Goal: Task Accomplishment & Management: Complete application form

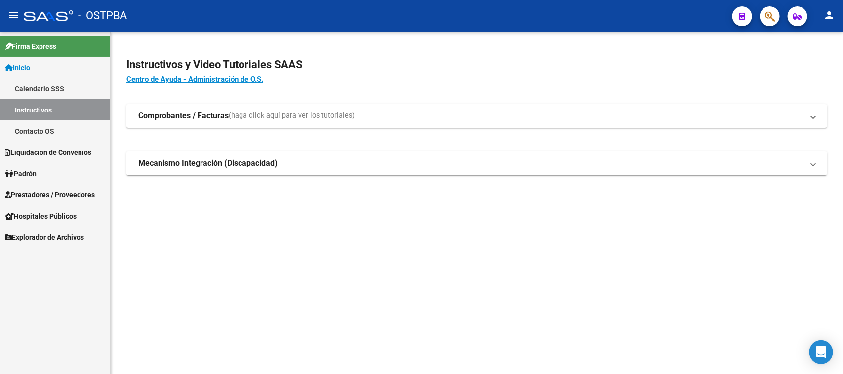
click at [48, 195] on span "Prestadores / Proveedores" at bounding box center [50, 195] width 90 height 11
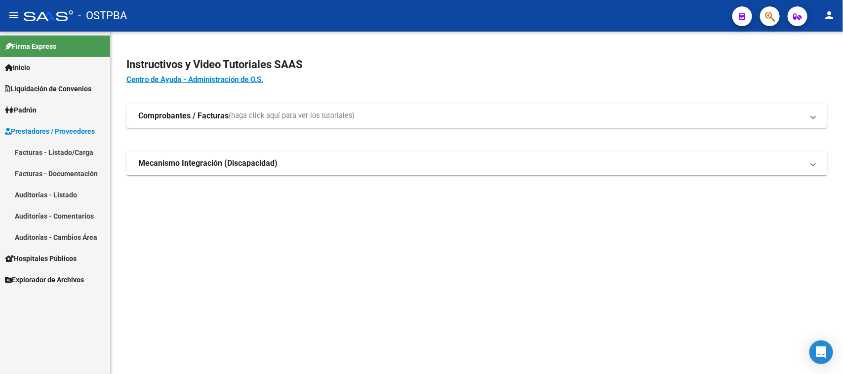
click at [58, 150] on link "Facturas - Listado/Carga" at bounding box center [55, 152] width 110 height 21
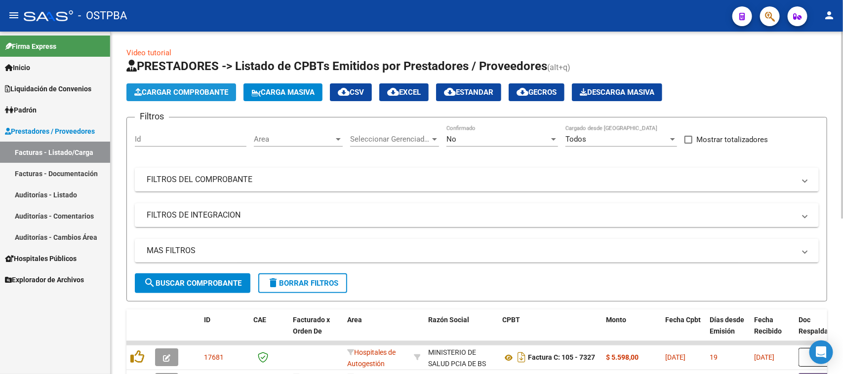
click at [195, 85] on button "Cargar Comprobante" at bounding box center [181, 92] width 110 height 18
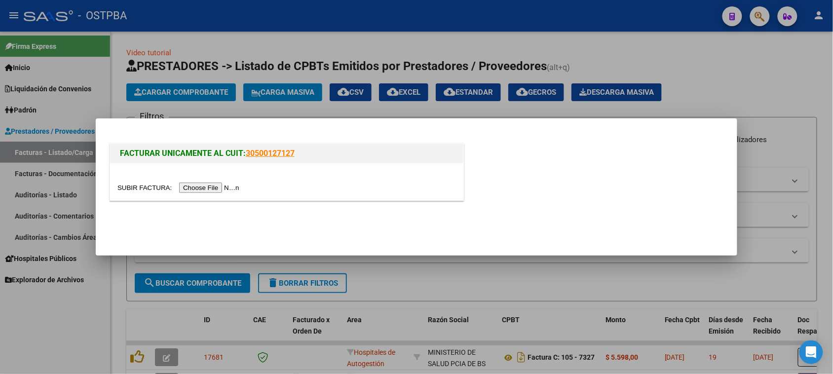
click at [210, 184] on input "file" at bounding box center [179, 188] width 125 height 10
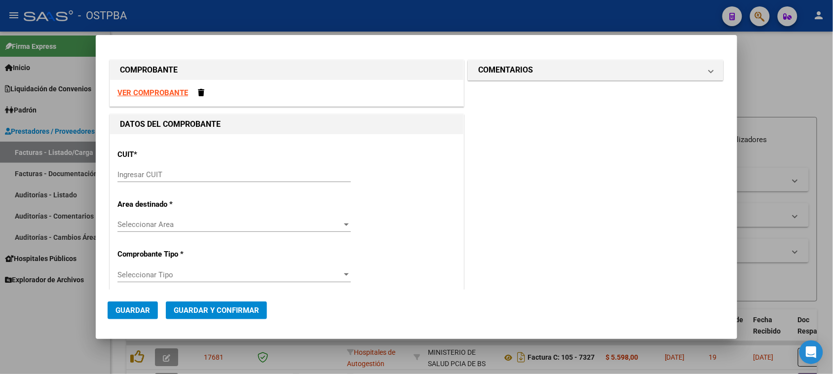
drag, startPoint x: 220, startPoint y: 168, endPoint x: 251, endPoint y: 169, distance: 31.1
click at [220, 168] on div "Ingresar CUIT" at bounding box center [233, 174] width 233 height 15
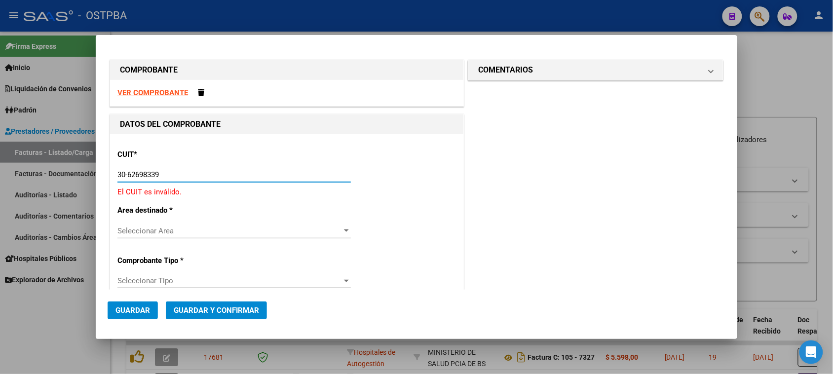
type input "30-62698339-8"
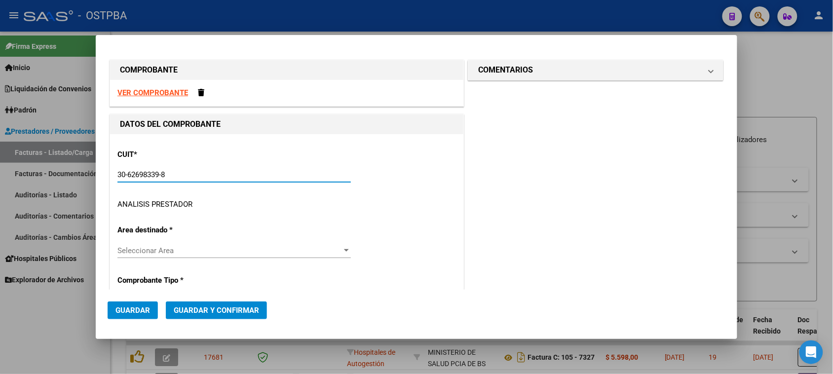
type input "105"
type input "30-62698339-8"
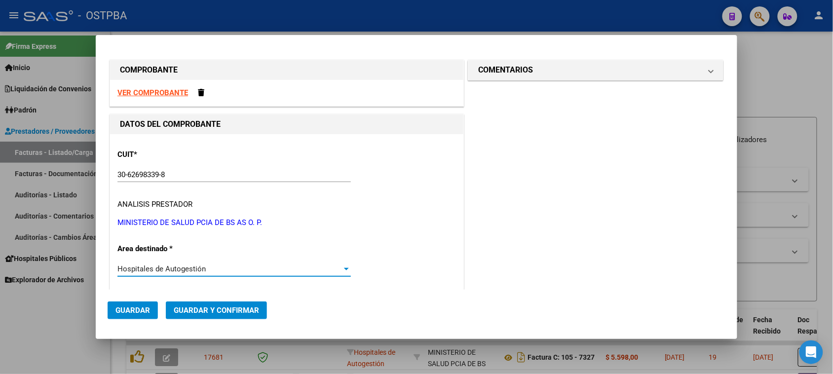
scroll to position [151, 0]
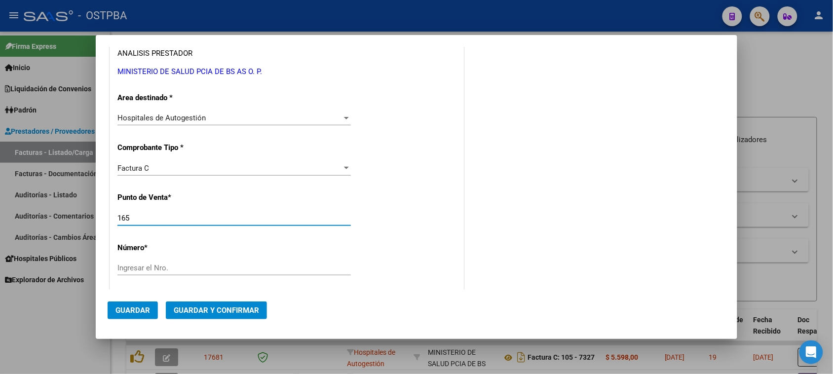
type input "165"
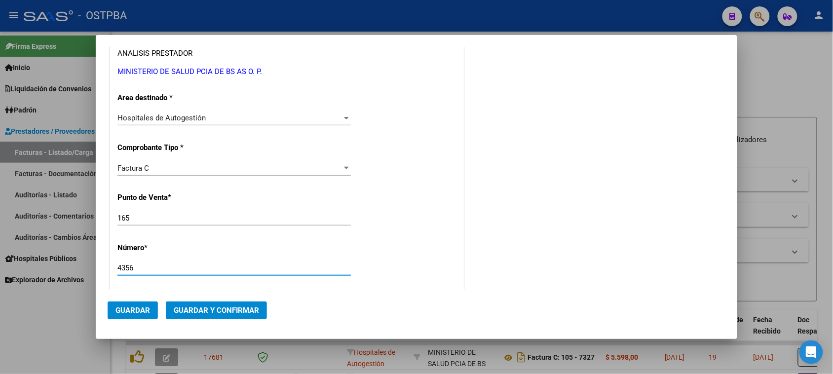
type input "4356"
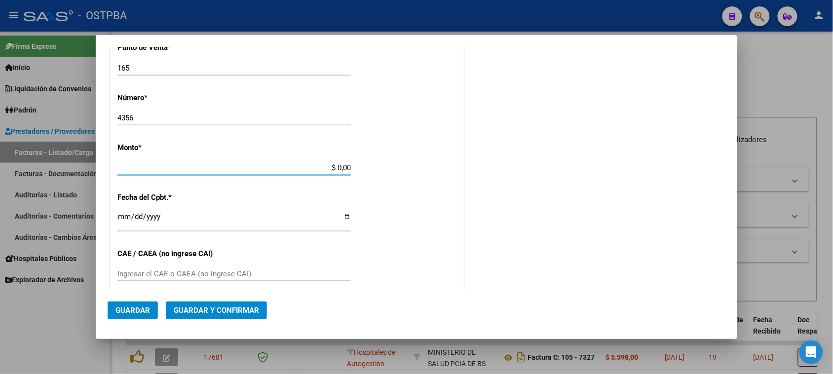
scroll to position [296, 0]
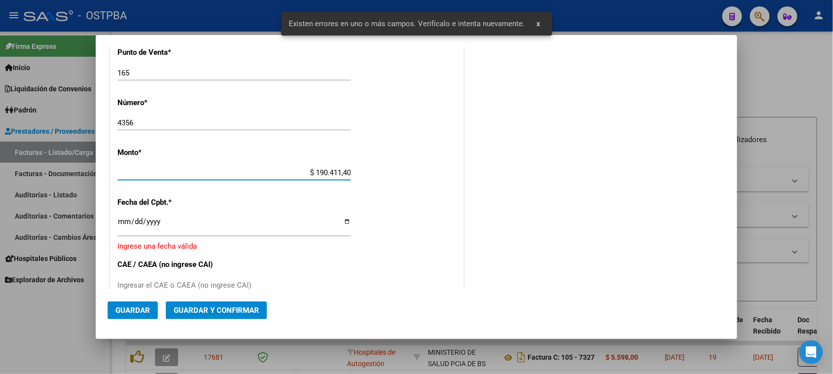
type input "$ 1.904.114,00"
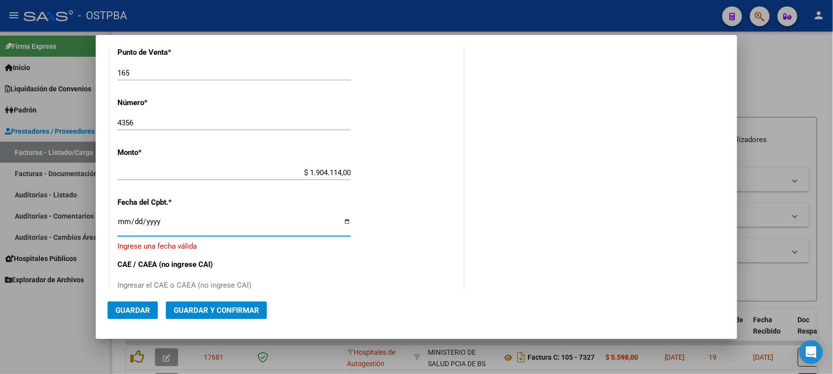
type input "0001-02-20"
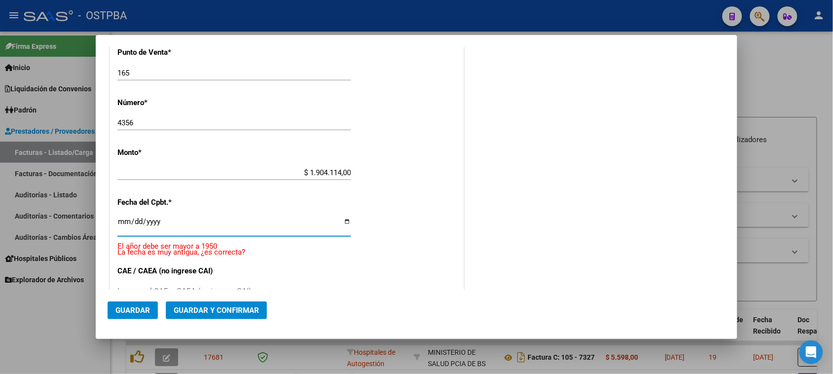
type input "0001-02-02"
type input "[DATE]"
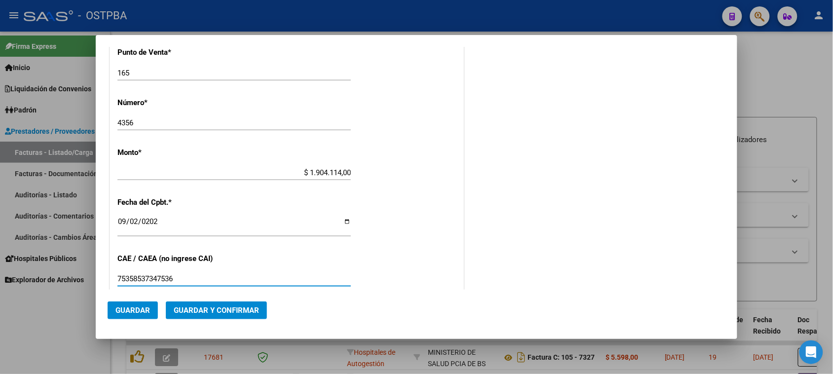
type input "75358537347536"
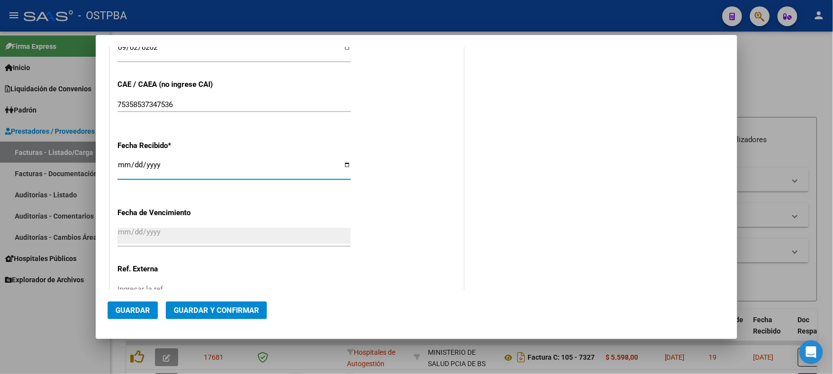
type input "[DATE]"
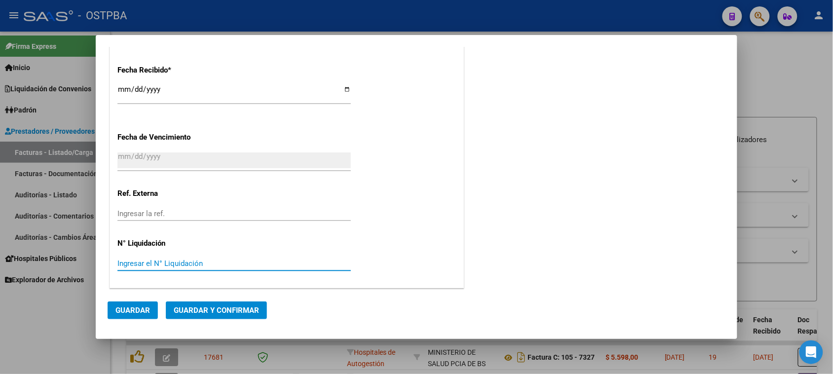
scroll to position [0, 0]
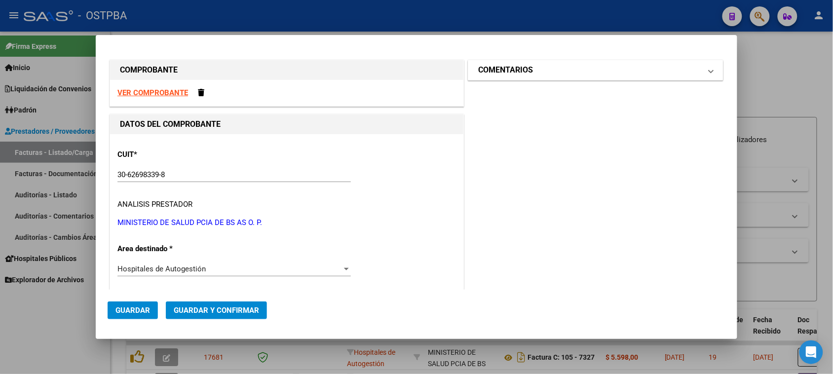
click at [503, 66] on h1 "COMENTARIOS" at bounding box center [505, 70] width 55 height 12
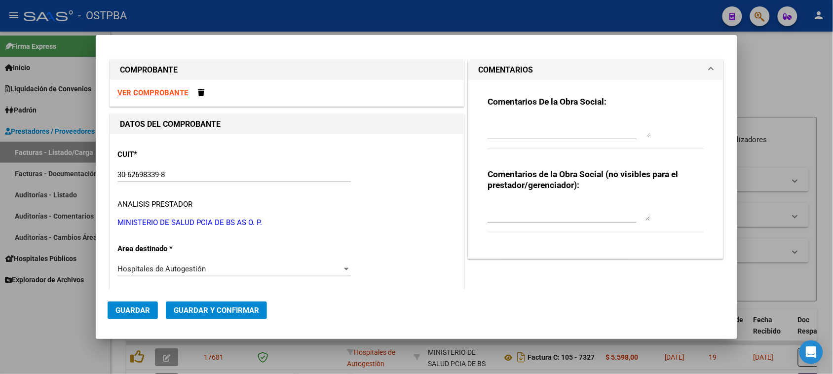
click at [490, 122] on textarea at bounding box center [569, 127] width 163 height 20
type textarea "HR 126904"
click at [115, 310] on span "Guardar" at bounding box center [132, 310] width 35 height 9
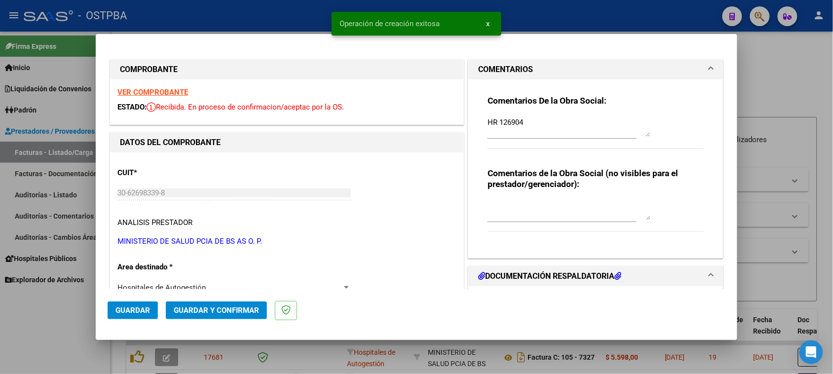
type input "[DATE]"
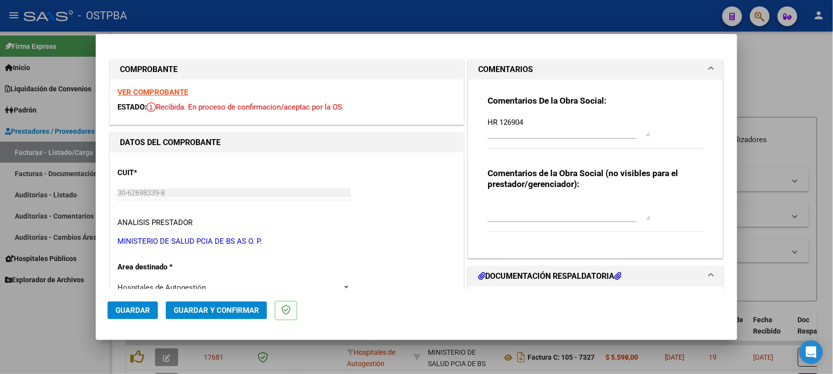
scroll to position [123, 0]
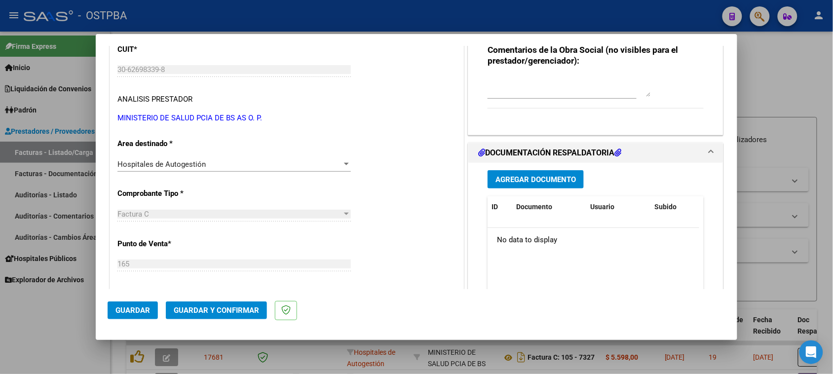
click at [534, 178] on span "Agregar Documento" at bounding box center [536, 179] width 80 height 9
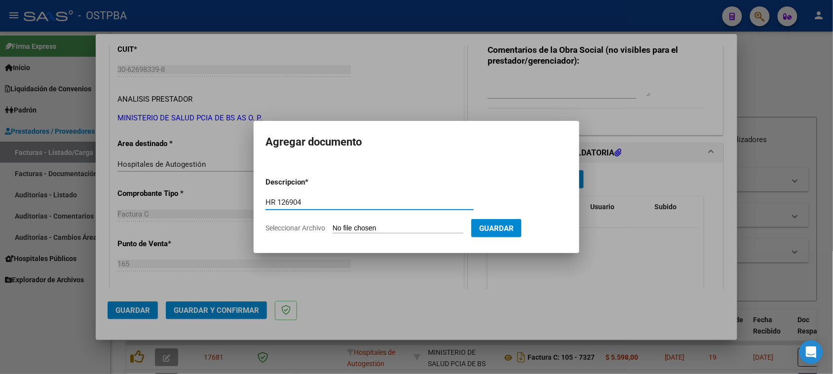
type input "HR 126904"
click at [333, 224] on input "Seleccionar Archivo" at bounding box center [398, 228] width 131 height 9
type input "C:\fakepath\HR 126904.pdf"
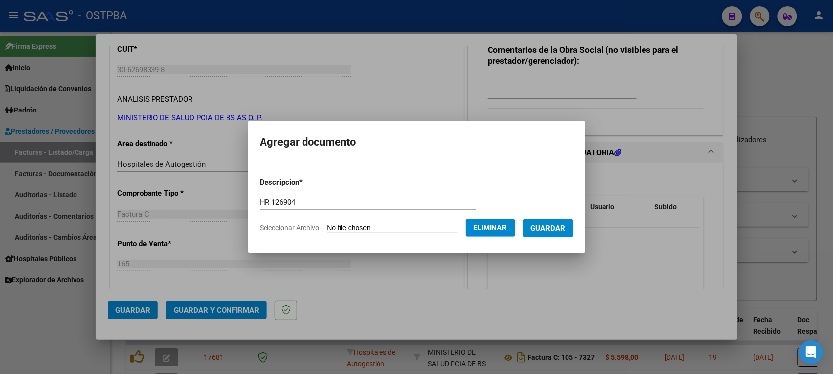
click at [554, 233] on button "Guardar" at bounding box center [548, 228] width 50 height 18
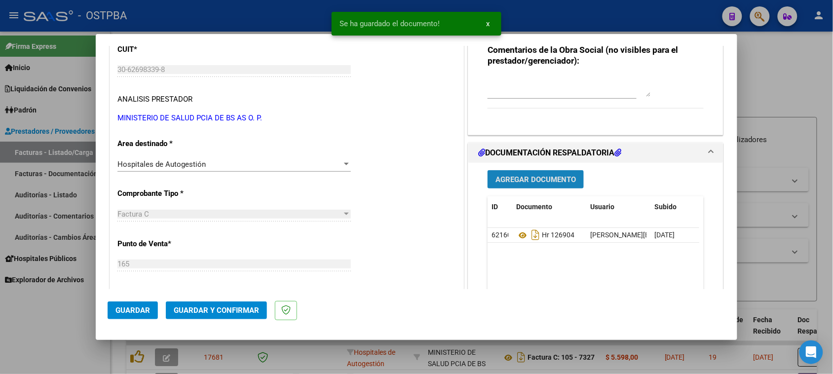
click at [557, 184] on button "Agregar Documento" at bounding box center [536, 179] width 96 height 18
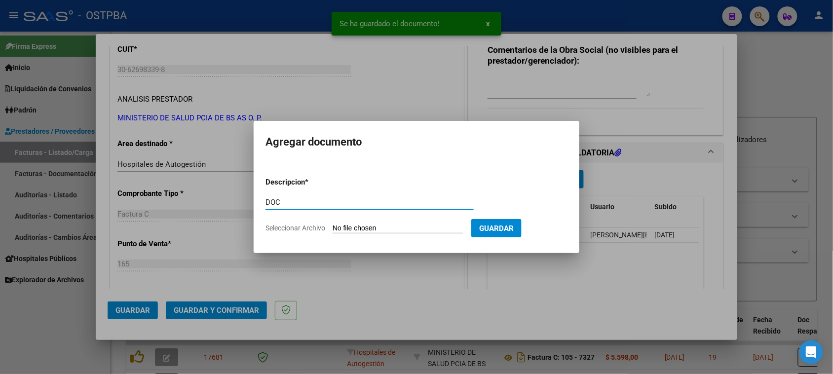
type input "DOC"
click at [333, 224] on input "Seleccionar Archivo" at bounding box center [398, 228] width 131 height 9
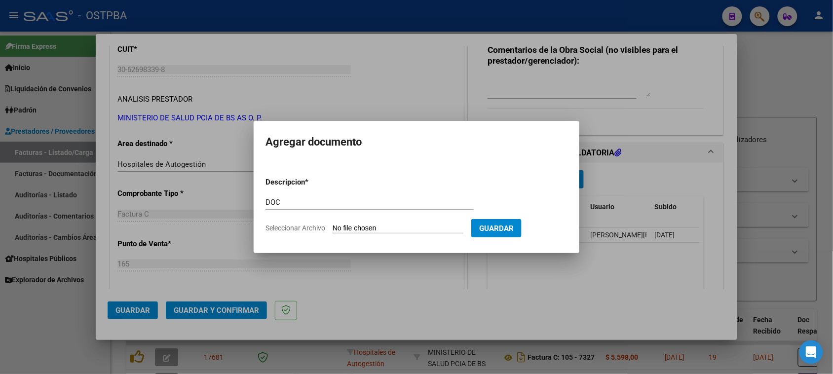
type input "C:\fakepath\DOC 4356.zip"
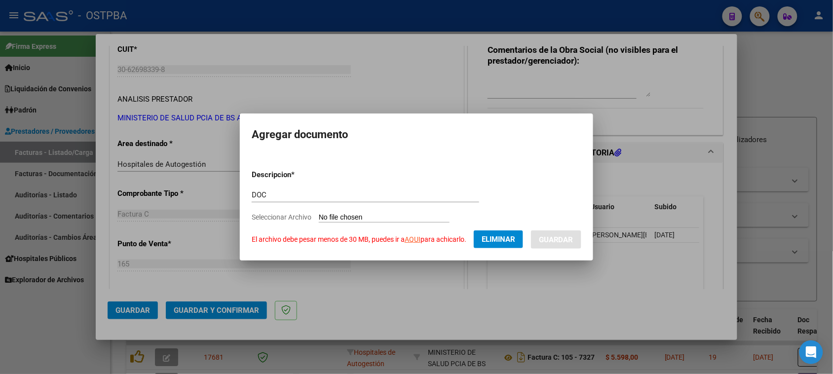
click at [487, 243] on span "Eliminar" at bounding box center [499, 239] width 34 height 9
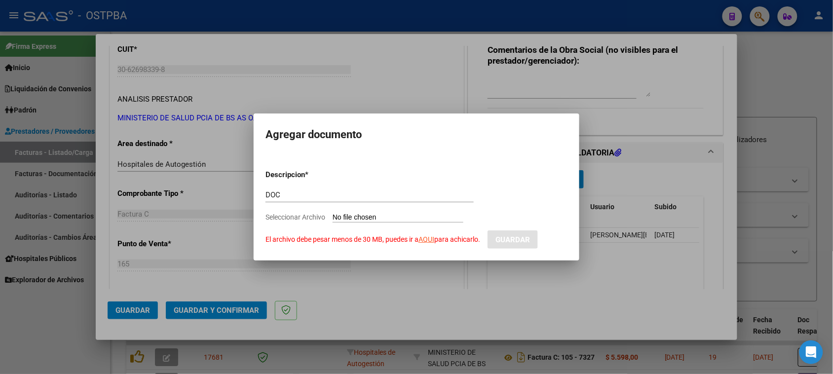
click at [264, 196] on mat-dialog-content "Descripcion * DOC Escriba aquí una descripcion Seleccionar Archivo El archivo d…" at bounding box center [417, 201] width 326 height 95
click at [268, 193] on input "DOC" at bounding box center [370, 195] width 208 height 9
type input "1-DOC"
click at [380, 213] on input "Seleccionar Archivo El archivo debe pesar menos de 30 MB, puedes ir a AQUI para…" at bounding box center [398, 217] width 131 height 9
type input "C:\fakepath\1-4356.zip"
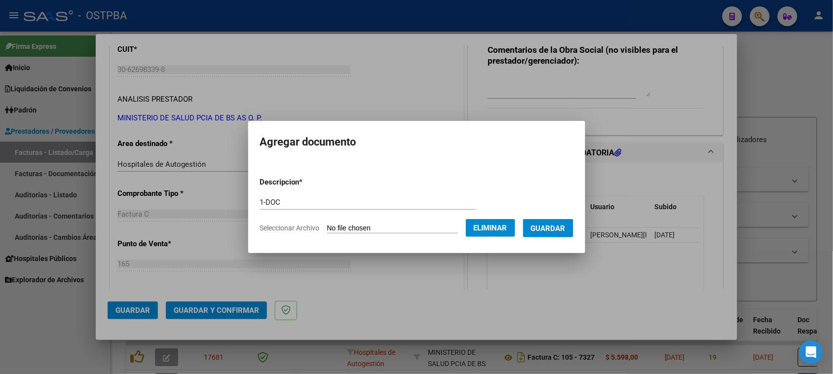
click at [556, 229] on span "Guardar" at bounding box center [548, 228] width 35 height 9
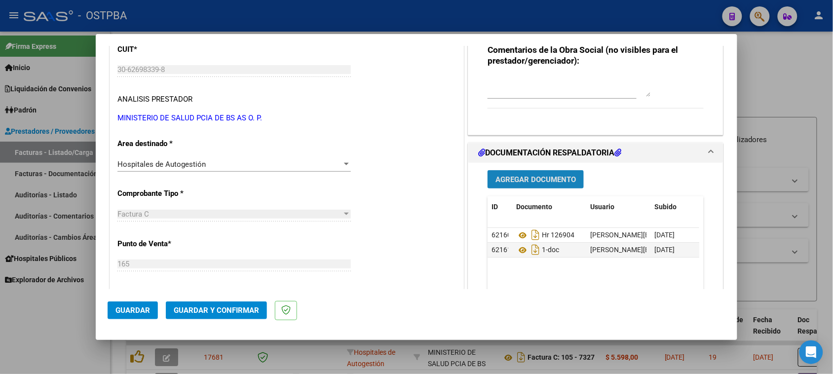
click at [505, 182] on span "Agregar Documento" at bounding box center [536, 179] width 80 height 9
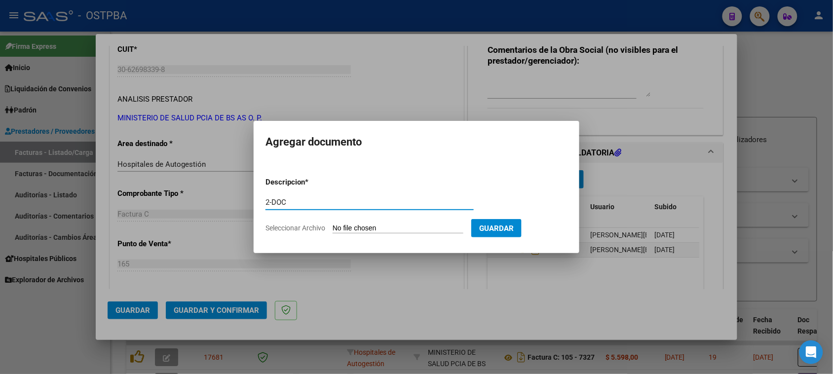
type input "2-DOC"
click at [333, 224] on input "Seleccionar Archivo" at bounding box center [398, 228] width 131 height 9
type input "C:\fakepath\2-4356.zip"
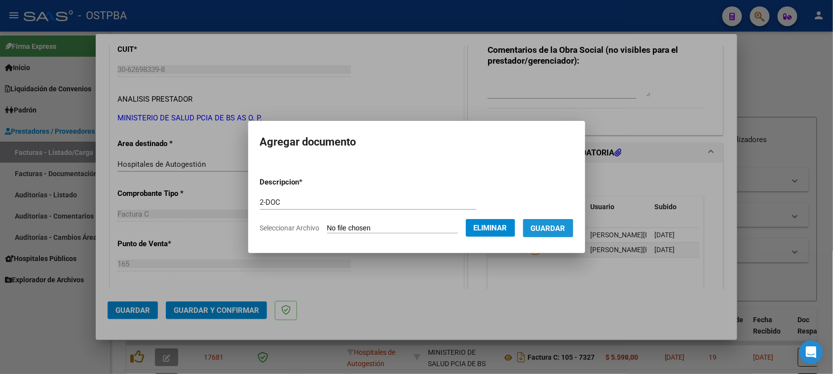
click at [546, 230] on span "Guardar" at bounding box center [548, 228] width 35 height 9
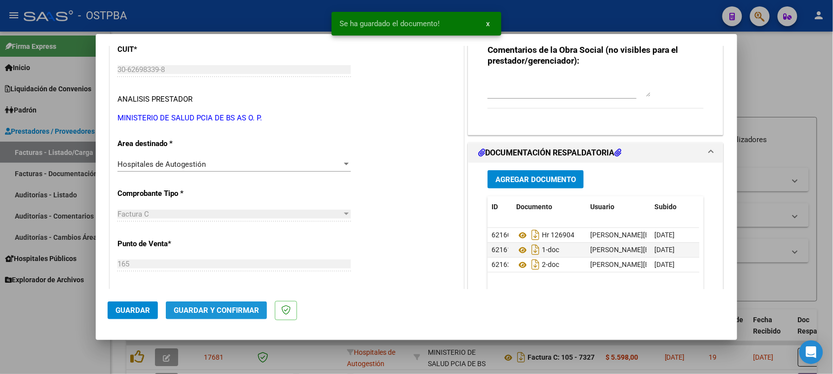
click at [247, 317] on button "Guardar y Confirmar" at bounding box center [216, 311] width 101 height 18
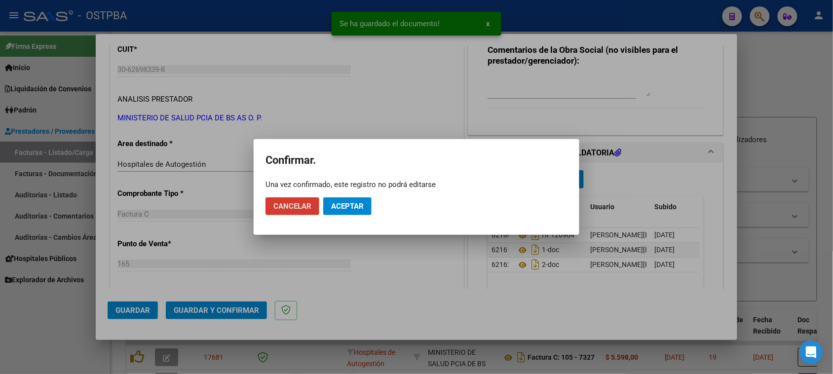
click at [348, 214] on button "Aceptar" at bounding box center [347, 206] width 48 height 18
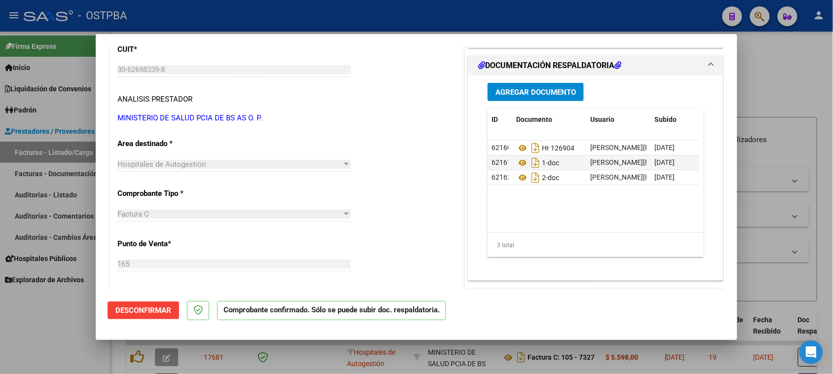
click at [50, 195] on div at bounding box center [416, 187] width 833 height 374
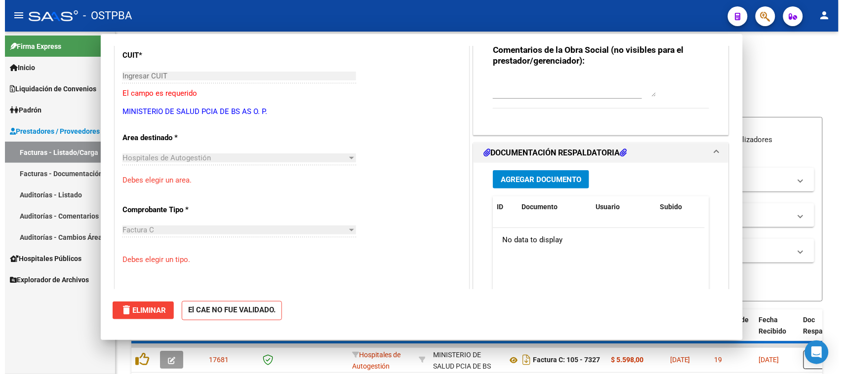
scroll to position [0, 0]
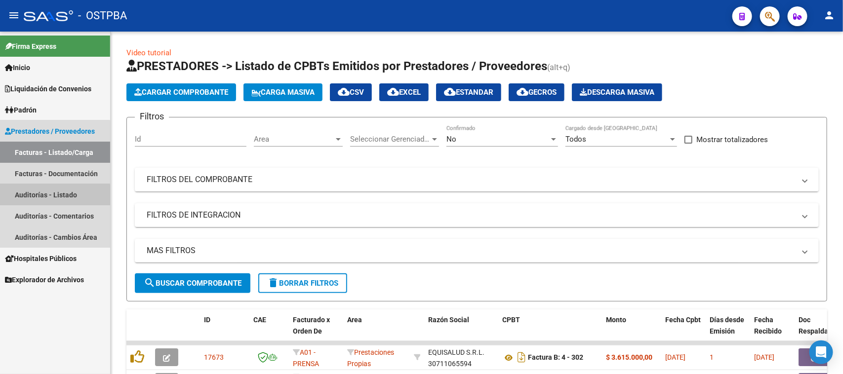
click at [50, 195] on link "Auditorías - Listado" at bounding box center [55, 194] width 110 height 21
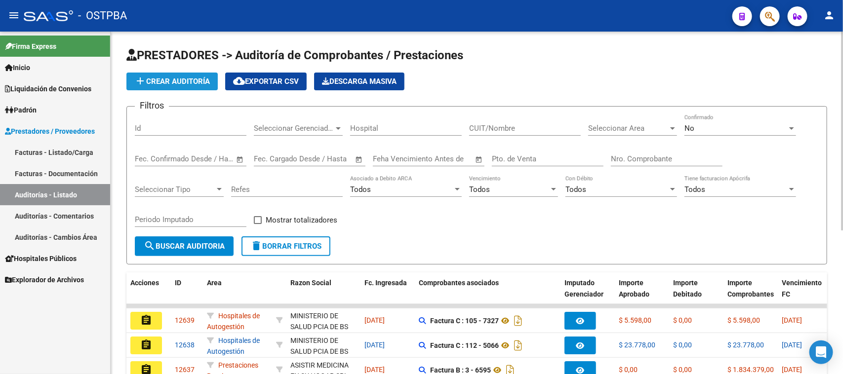
click at [163, 87] on button "add Crear Auditoría" at bounding box center [171, 82] width 91 height 18
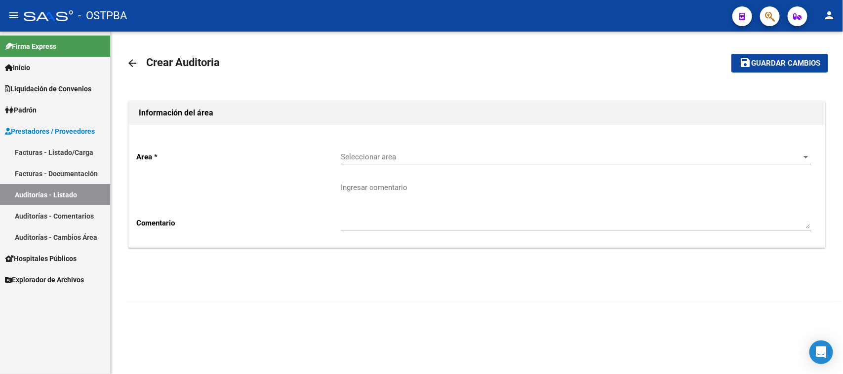
click at [354, 161] on div "Seleccionar area Seleccionar area" at bounding box center [576, 153] width 470 height 21
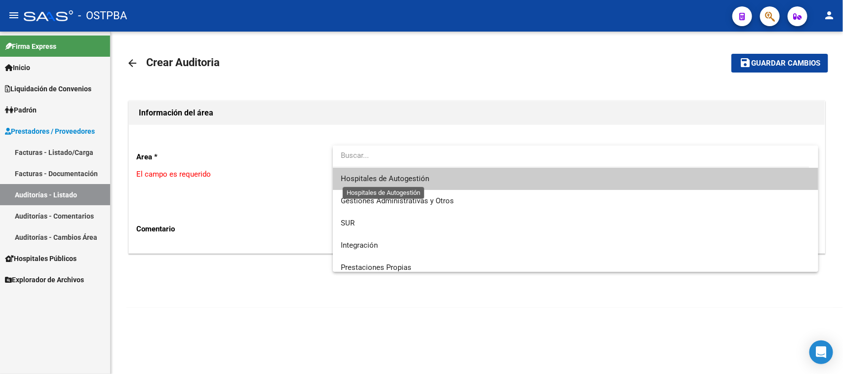
click at [353, 176] on span "Hospitales de Autogestión" at bounding box center [385, 178] width 88 height 9
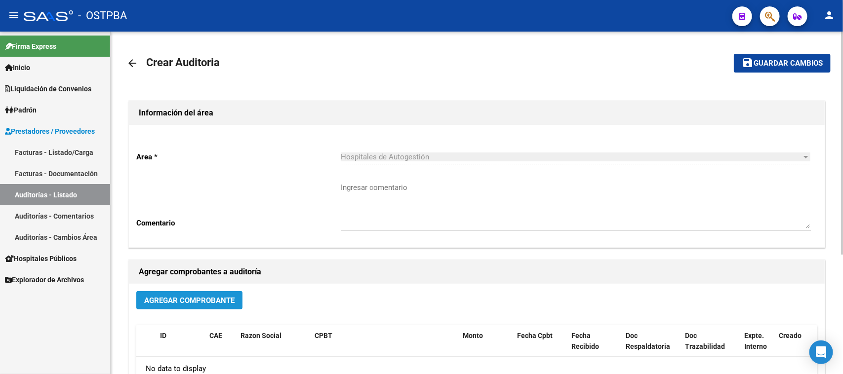
click at [195, 304] on button "Agregar Comprobante" at bounding box center [189, 300] width 106 height 18
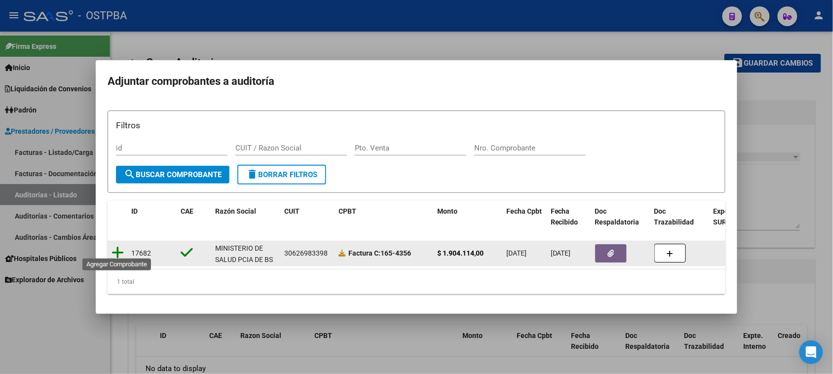
click at [117, 249] on icon at bounding box center [118, 253] width 12 height 14
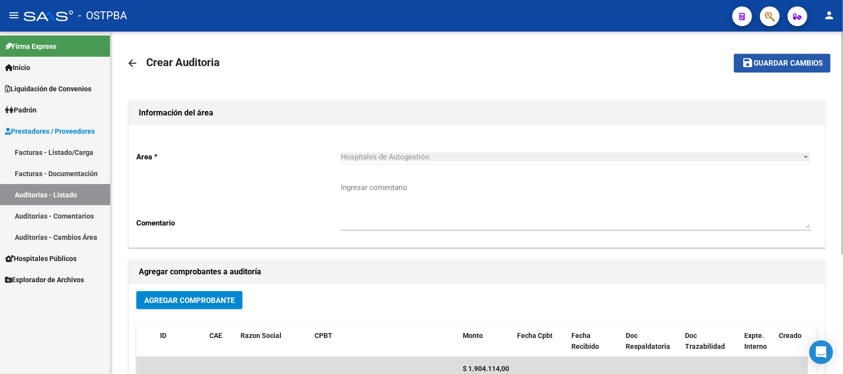
click at [781, 62] on span "Guardar cambios" at bounding box center [787, 63] width 69 height 9
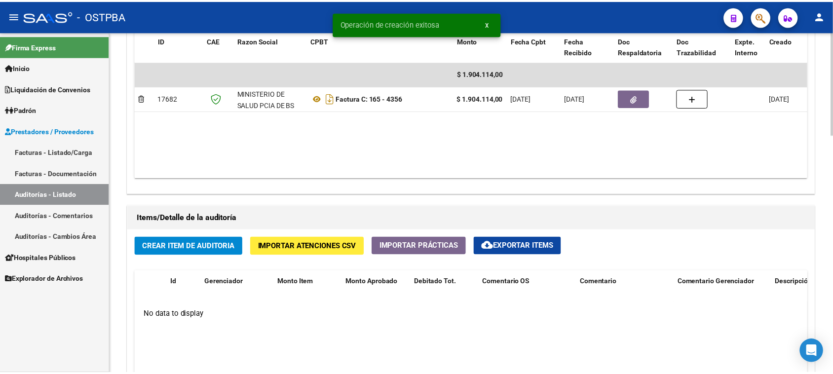
scroll to position [555, 0]
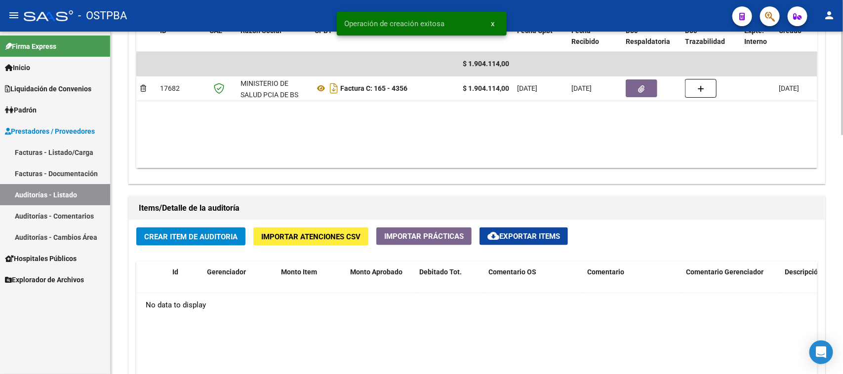
click at [194, 239] on span "Crear Item de Auditoria" at bounding box center [190, 236] width 93 height 9
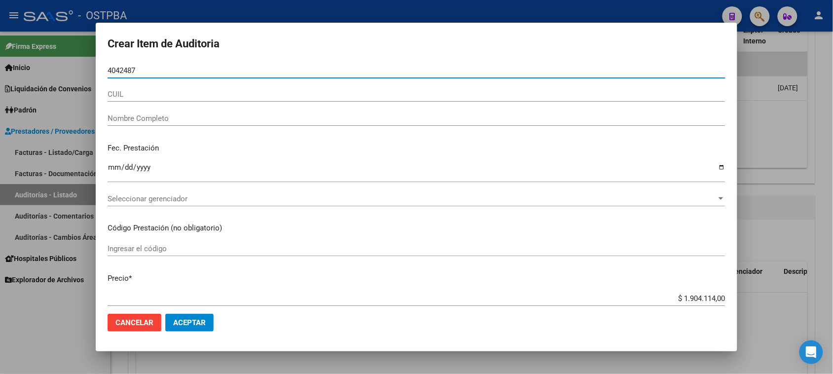
type input "40424872"
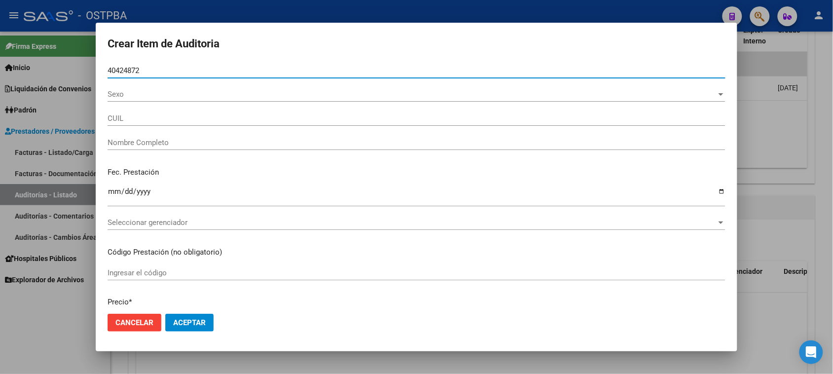
type input "27404248729"
type input "[PERSON_NAME] [PERSON_NAME] -"
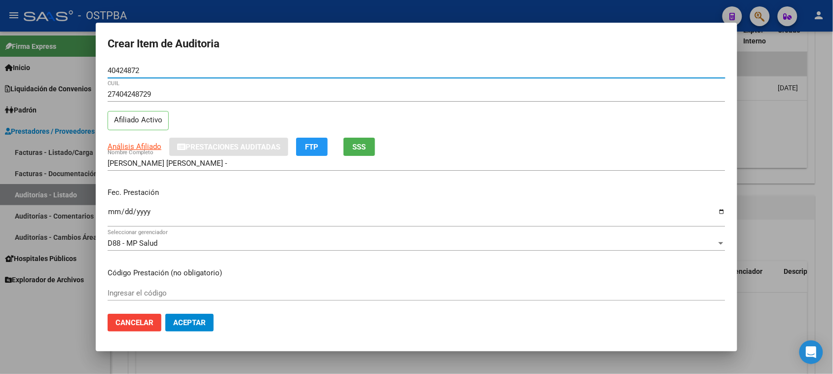
type input "40424872"
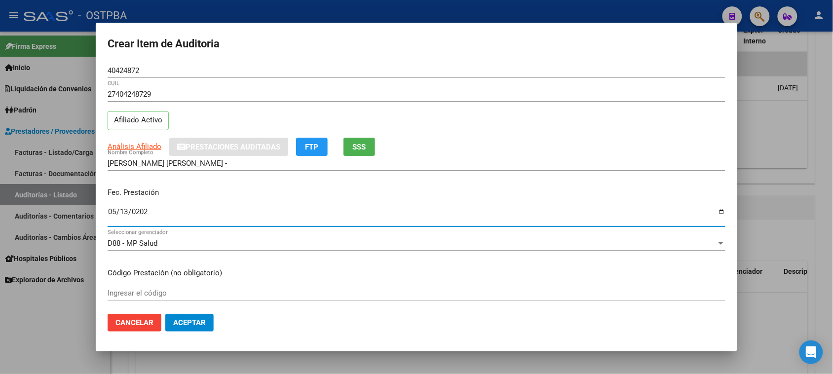
type input "[DATE]"
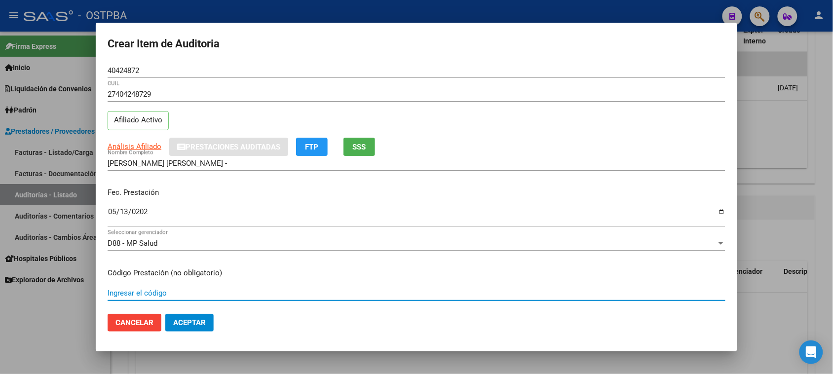
scroll to position [158, 0]
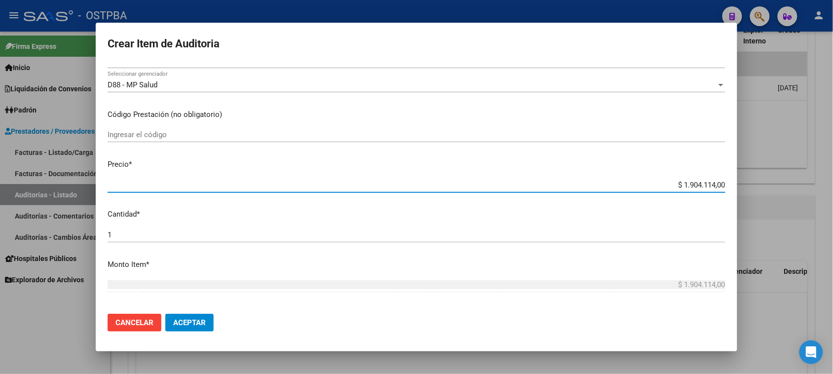
type input "$ 0,06"
type input "$ 0,64"
type input "$ 6,43"
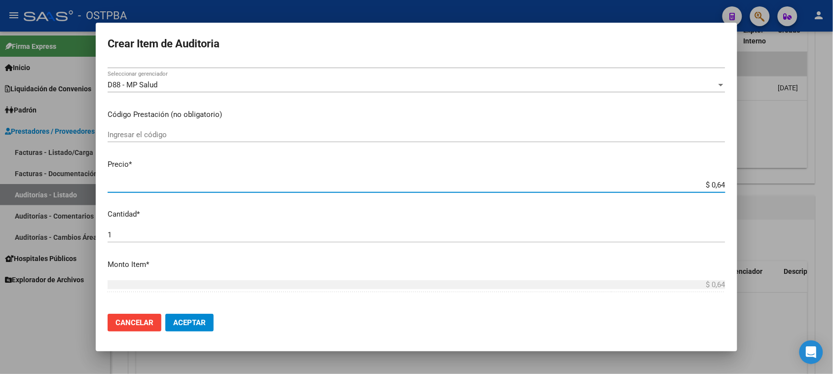
type input "$ 6,43"
type input "$ 64,36"
type input "$ 643,68"
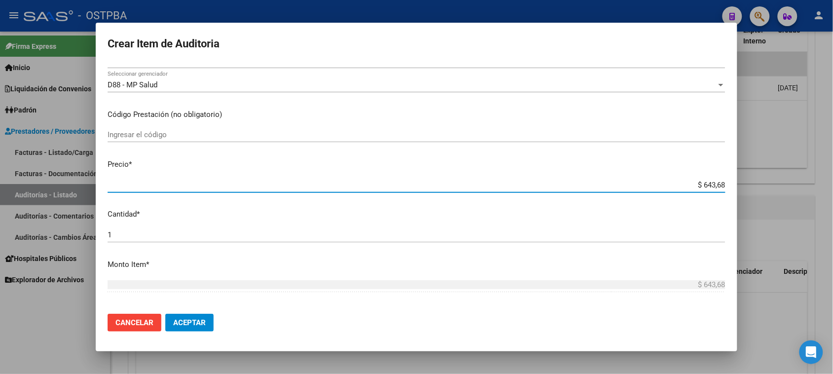
type input "$ 6.436,86"
type input "$ 64.368,60"
type input "$ 643.686,00"
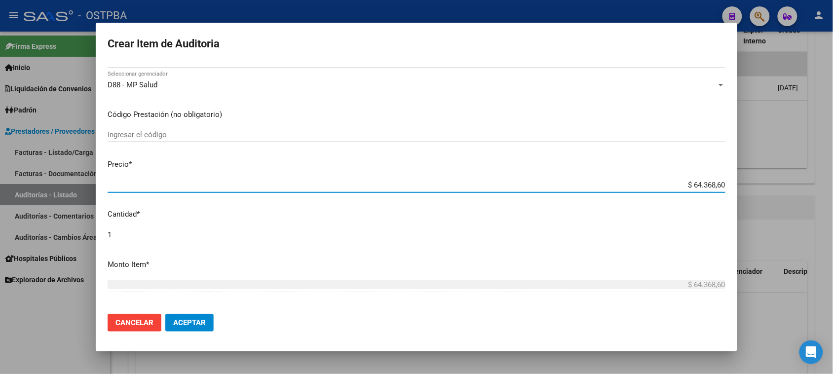
type input "$ 643.686,00"
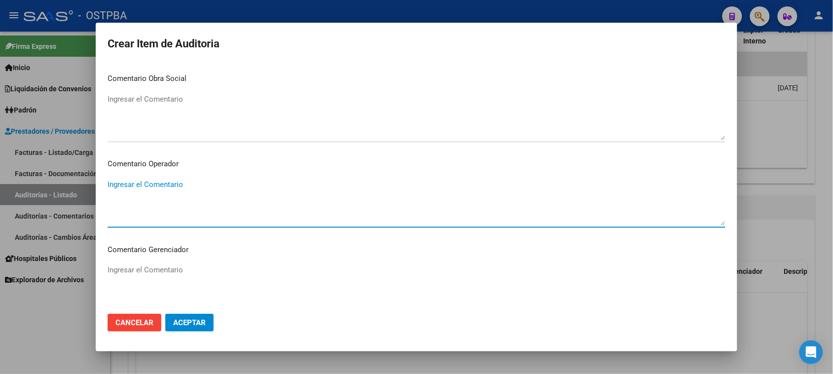
scroll to position [615, 0]
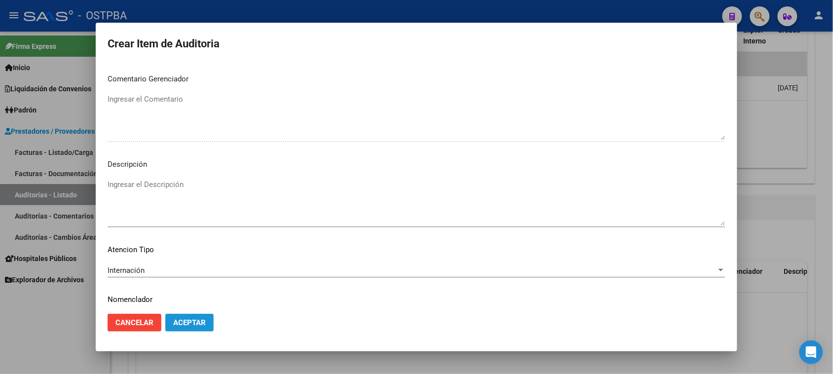
click at [193, 322] on span "Aceptar" at bounding box center [189, 322] width 33 height 9
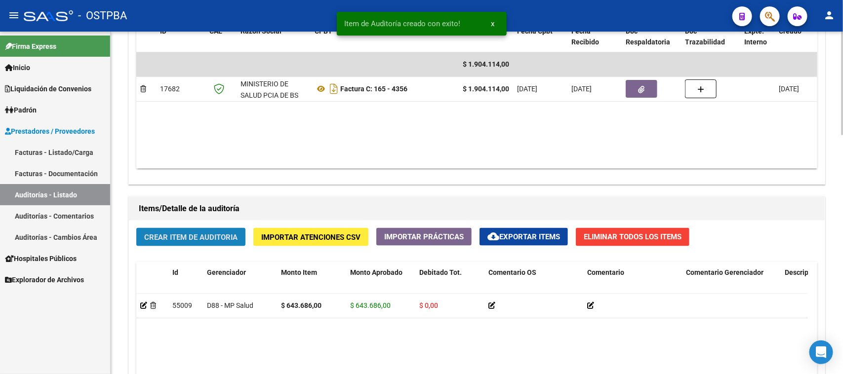
click at [225, 239] on span "Crear Item de Auditoria" at bounding box center [190, 237] width 93 height 9
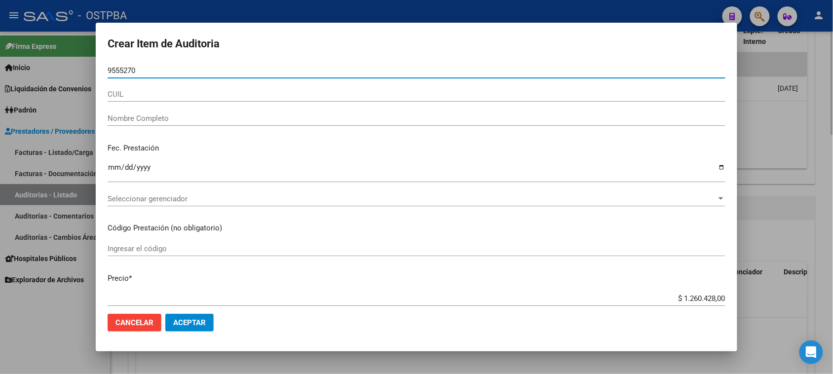
type input "95552704"
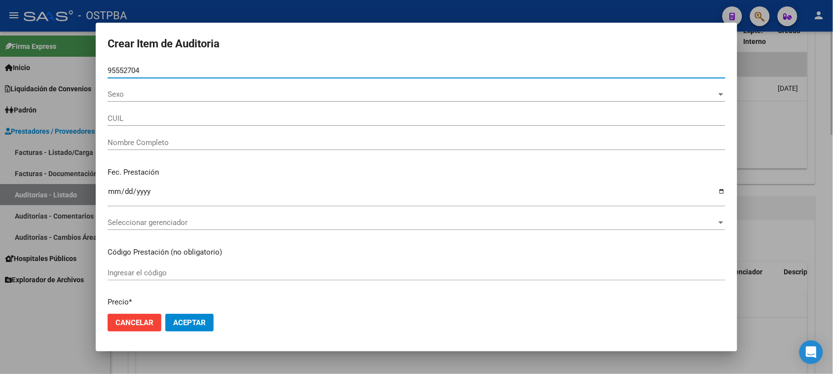
type input "27955527041"
type input "PE�A DE [PERSON_NAME] -"
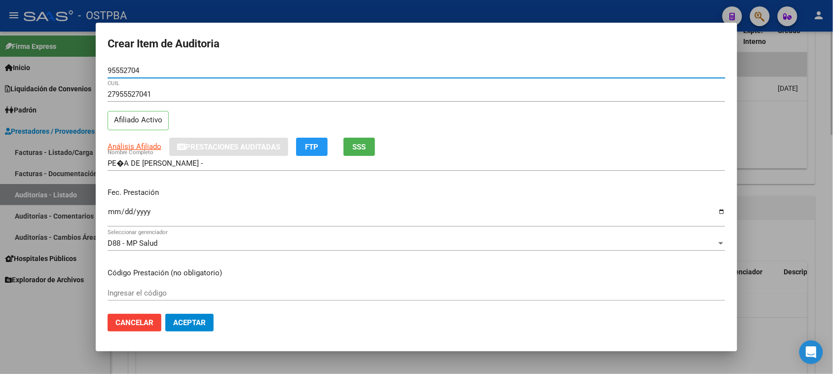
type input "95552704"
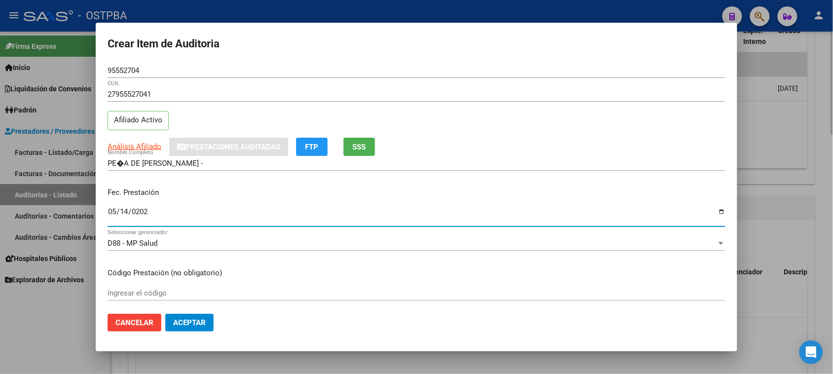
type input "[DATE]"
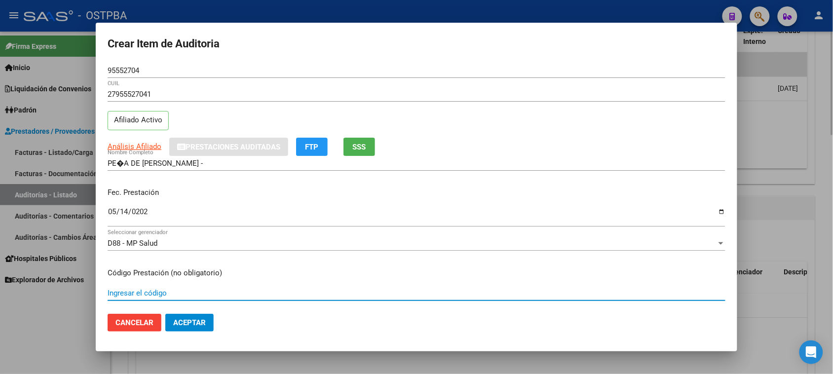
scroll to position [158, 0]
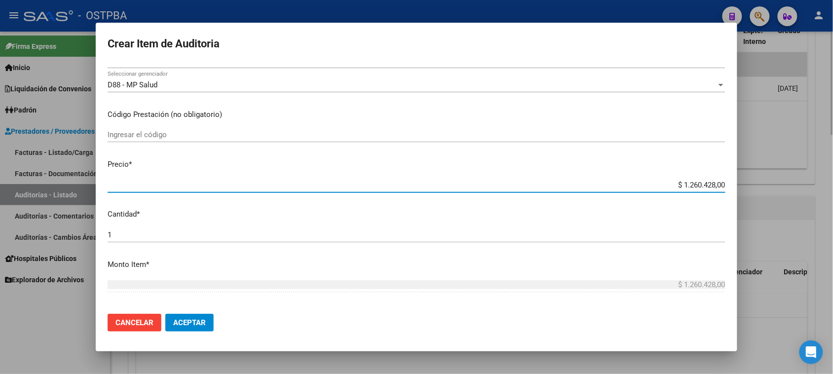
type input "$ 0,02"
type input "$ 0,25"
type input "$ 2,59"
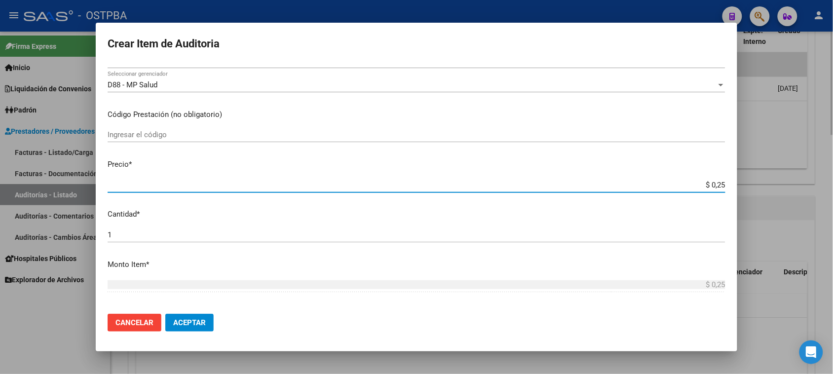
type input "$ 2,59"
type input "$ 25,94"
type input "$ 259,41"
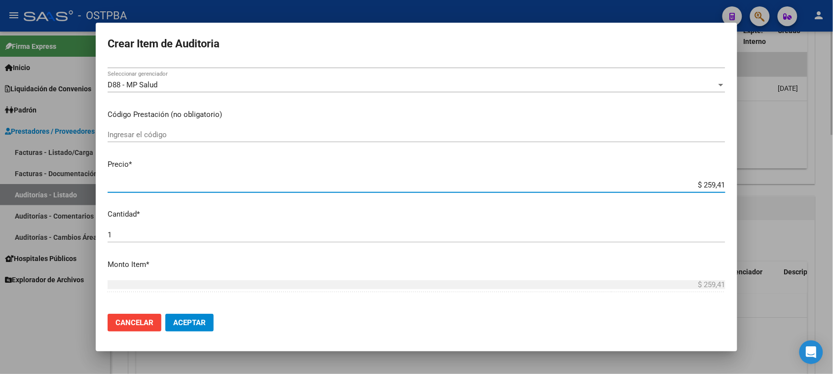
type input "$ 2.594,13"
type input "$ 25.941,30"
type input "$ 259.413,00"
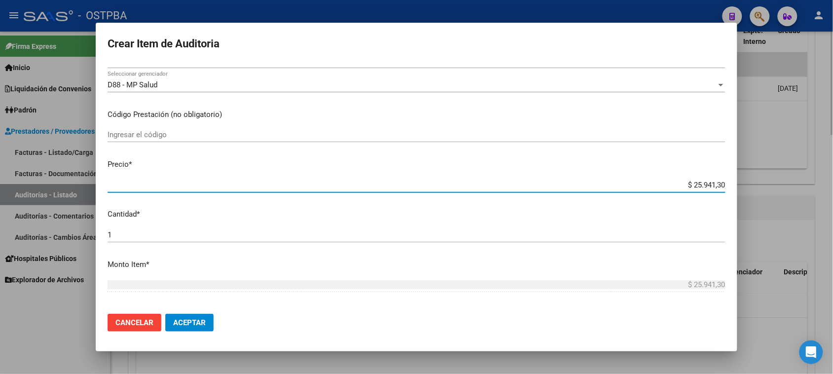
type input "$ 259.413,00"
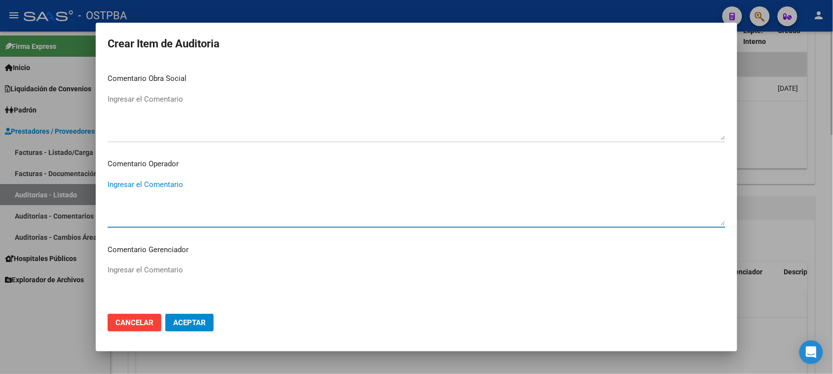
scroll to position [615, 0]
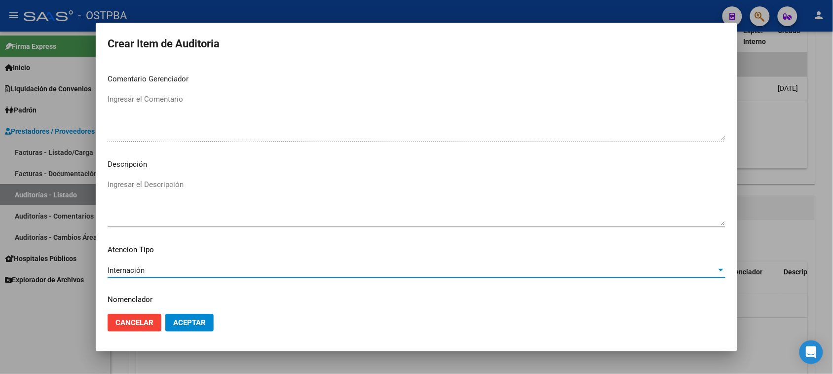
click at [201, 326] on span "Aceptar" at bounding box center [189, 322] width 33 height 9
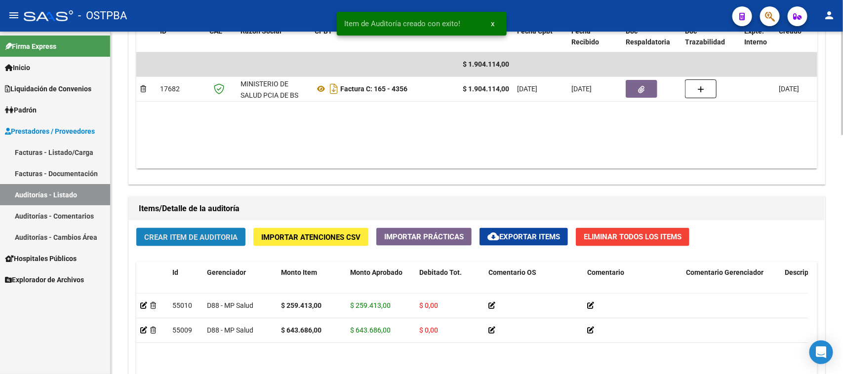
click at [189, 242] on button "Crear Item de Auditoria" at bounding box center [190, 237] width 109 height 18
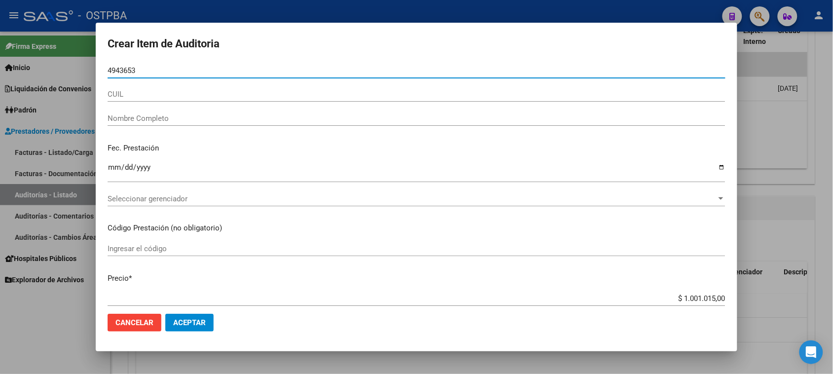
type input "49436532"
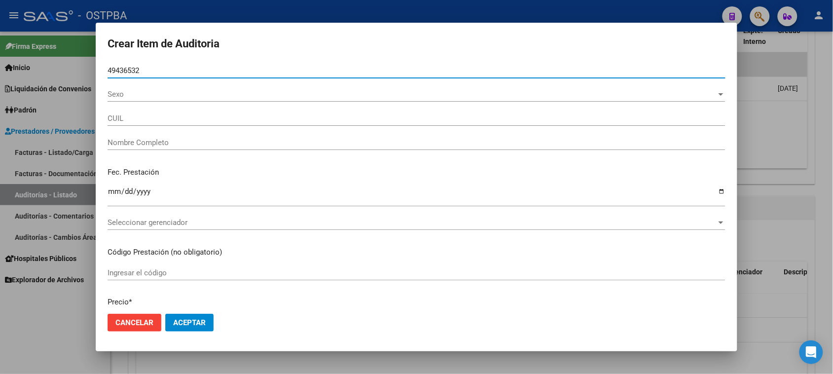
type input "23494365324"
type input "[PERSON_NAME] [PERSON_NAME]"
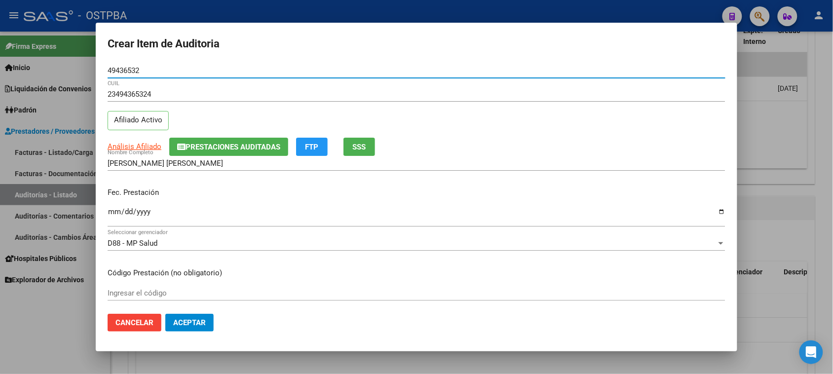
type input "49436532"
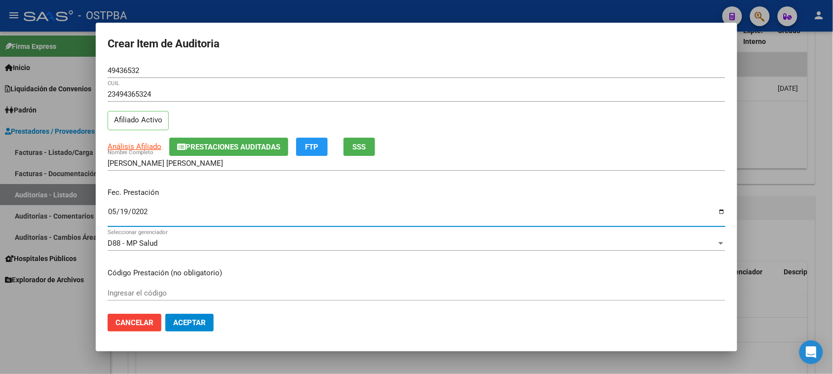
type input "[DATE]"
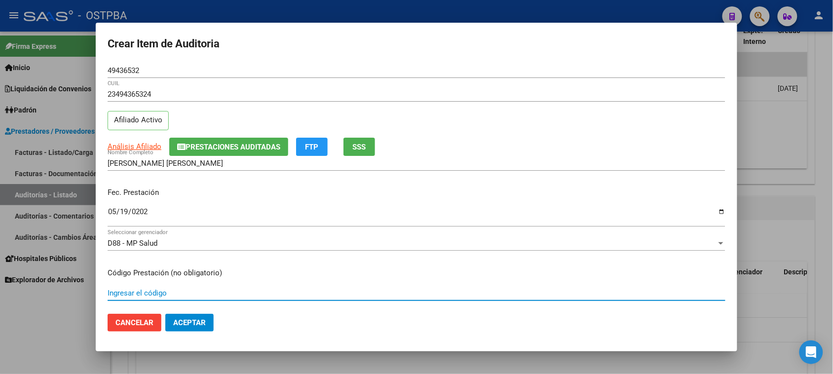
scroll to position [158, 0]
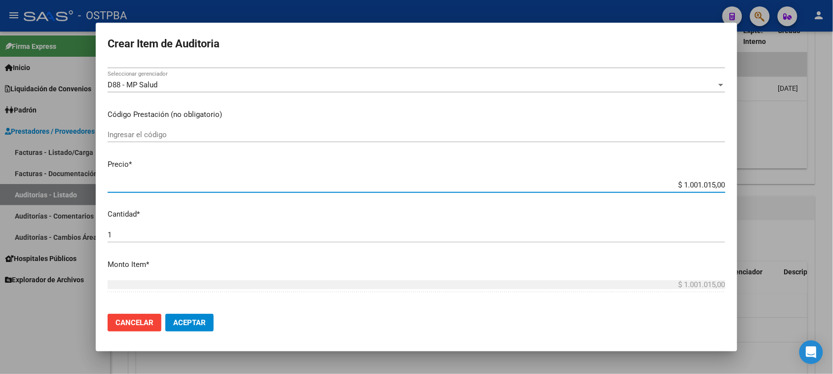
type input "$ 0,06"
type input "$ 0,64"
type input "$ 6,43"
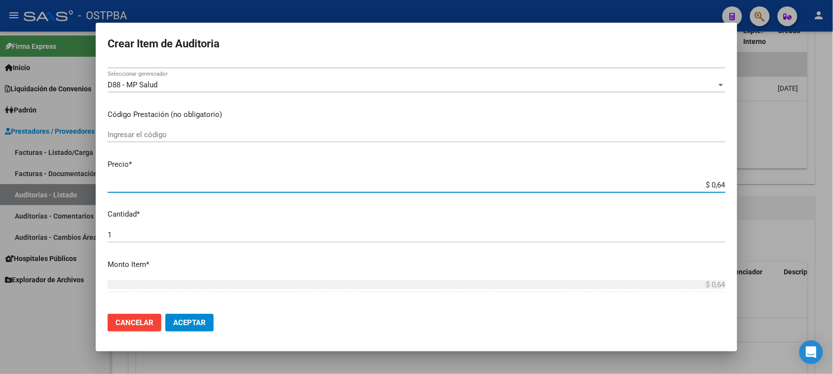
type input "$ 6,43"
type input "$ 64,36"
type input "$ 643,68"
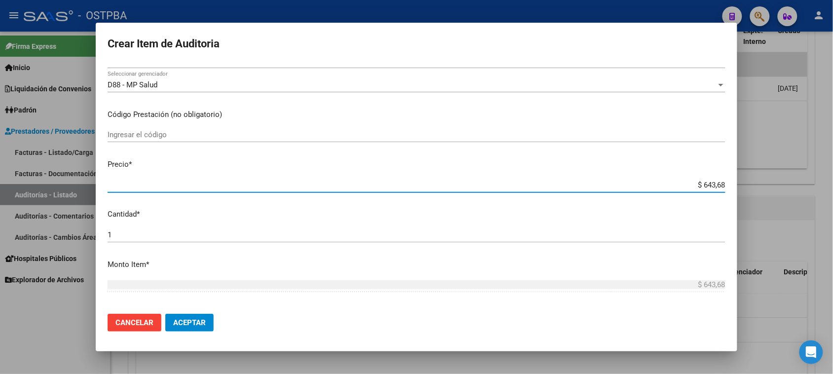
type input "$ 6.436,86"
type input "$ 64.368,60"
type input "$ 643.686,00"
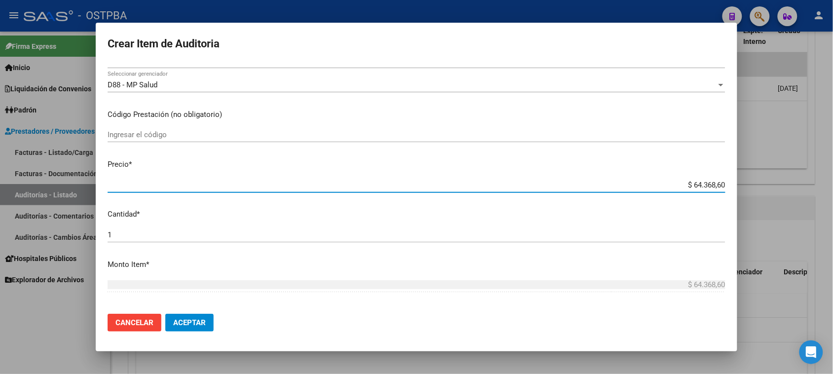
type input "$ 643.686,00"
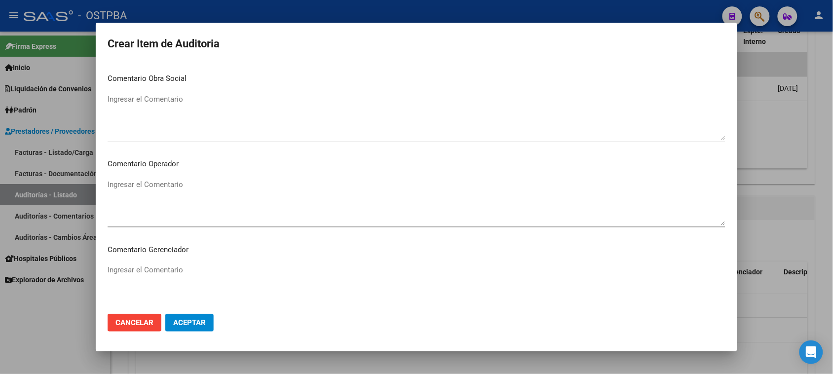
scroll to position [615, 0]
click at [178, 319] on span "Aceptar" at bounding box center [189, 322] width 33 height 9
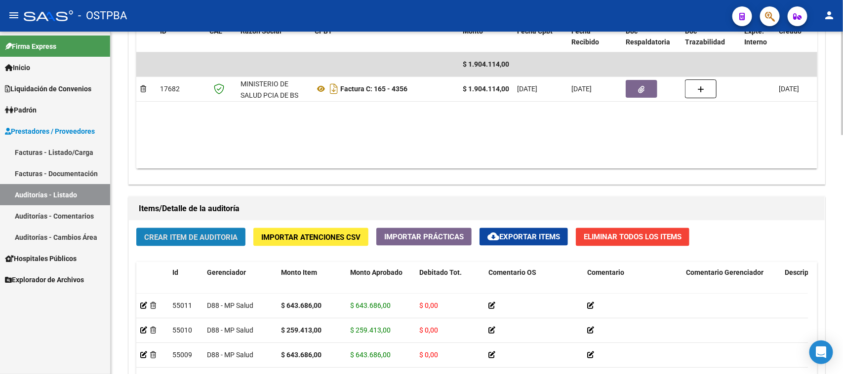
click at [206, 237] on span "Crear Item de Auditoria" at bounding box center [190, 237] width 93 height 9
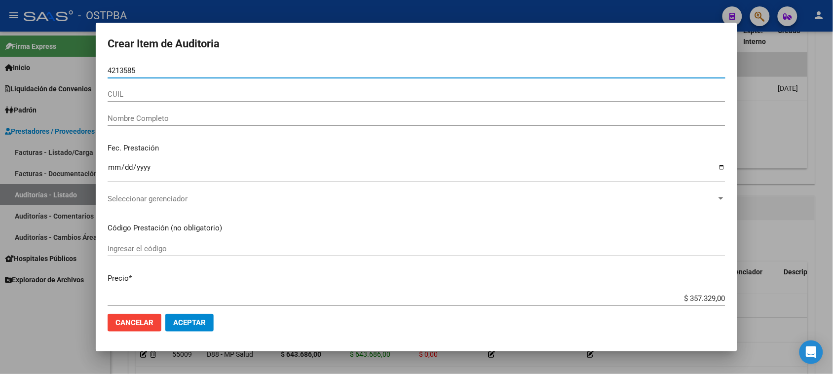
type input "42135856"
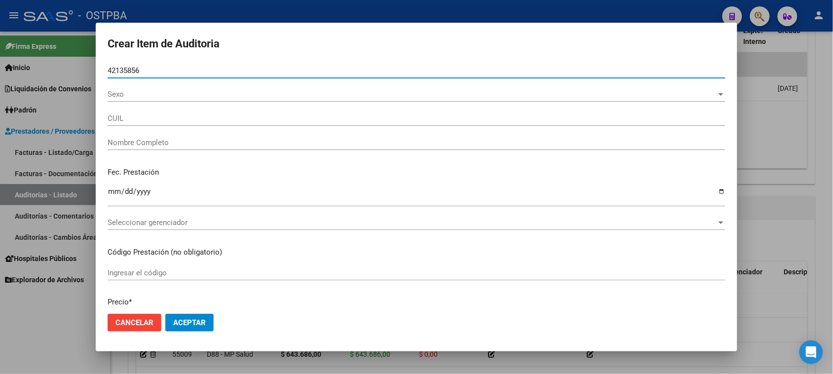
type input "27421358562"
type input "[PERSON_NAME] -"
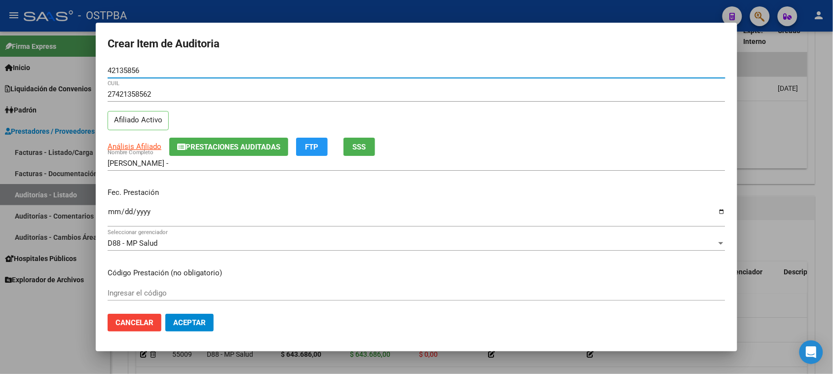
type input "42135856"
click at [115, 211] on input "Ingresar la fecha" at bounding box center [417, 216] width 618 height 16
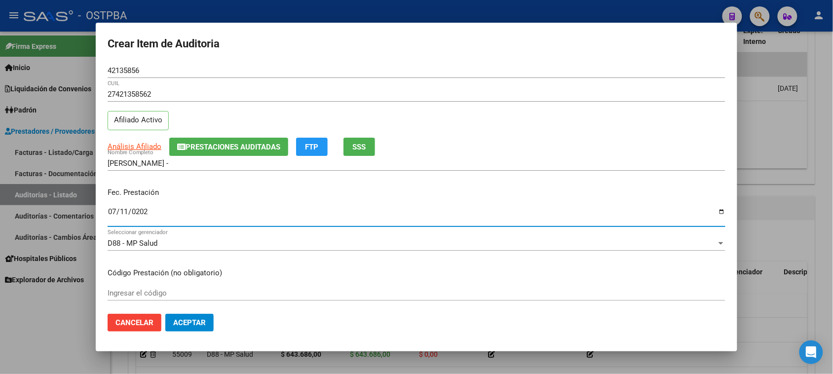
type input "[DATE]"
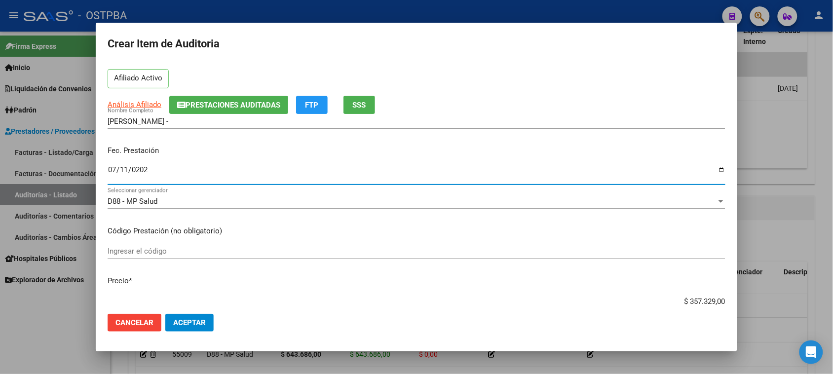
scroll to position [62, 0]
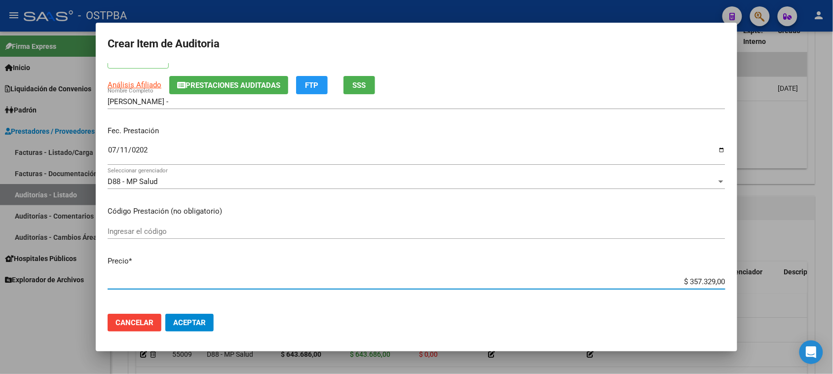
drag, startPoint x: 681, startPoint y: 281, endPoint x: 778, endPoint y: 284, distance: 96.8
click at [778, 284] on div "Crear Item de Auditoria 42135856 Nro Documento 27421358562 CUIL Afiliado Activo…" at bounding box center [416, 187] width 833 height 374
type input "$ 0,01"
type input "$ 0,10"
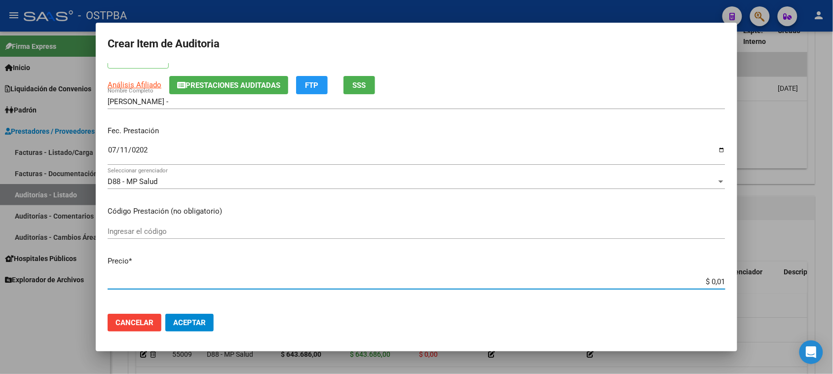
type input "$ 0,10"
type input "$ 1,05"
type input "$ 10,51"
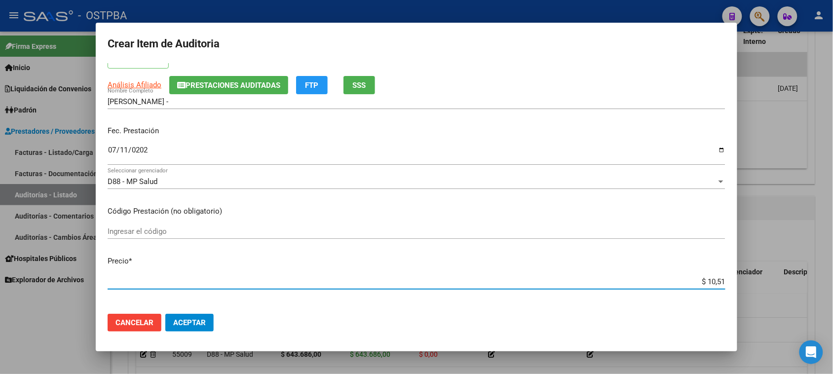
type input "$ 105,10"
type input "$ 1.051,03"
type input "$ 10.510,30"
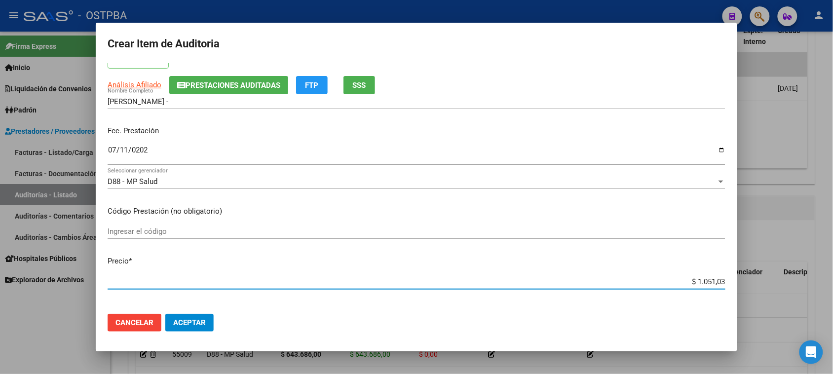
type input "$ 10.510,30"
type input "$ 105.103,00"
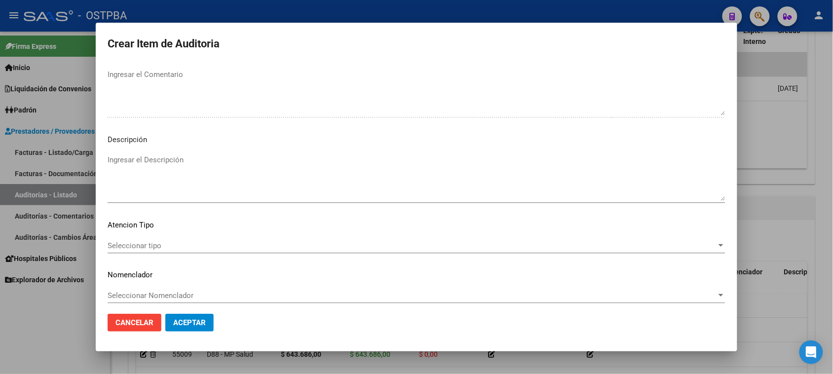
scroll to position [645, 0]
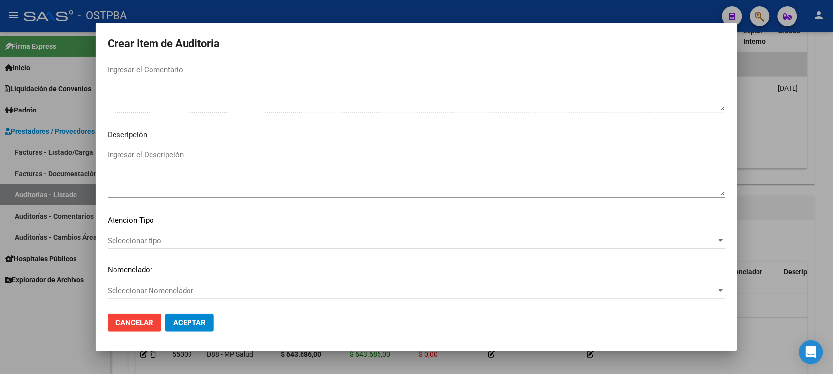
click at [188, 237] on span "Seleccionar tipo" at bounding box center [412, 240] width 609 height 9
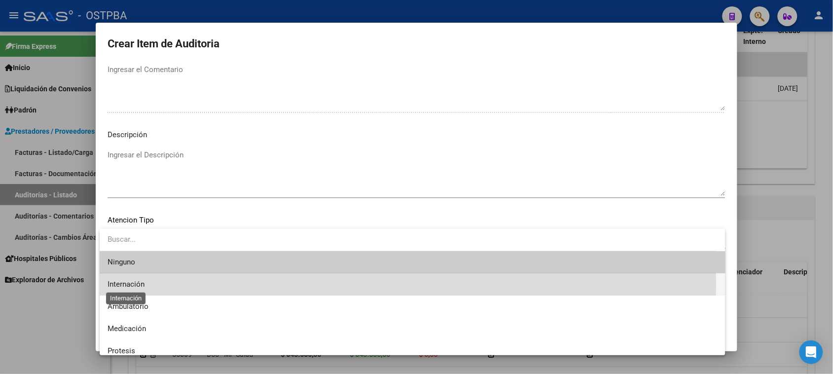
click at [138, 284] on span "Internación" at bounding box center [126, 284] width 37 height 9
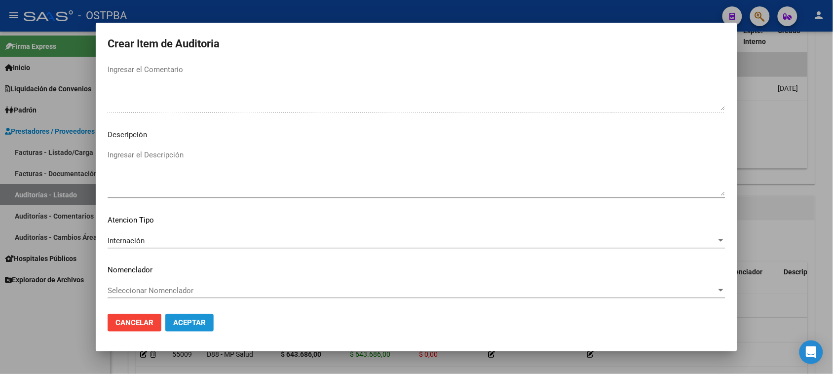
click at [185, 324] on span "Aceptar" at bounding box center [189, 322] width 33 height 9
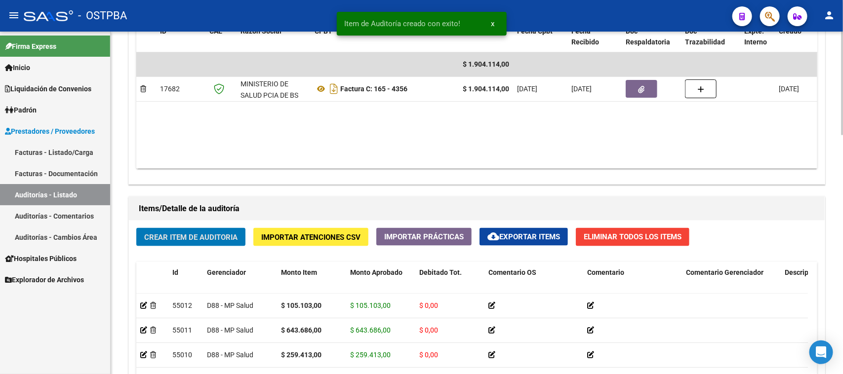
click at [206, 240] on button "Crear Item de Auditoria" at bounding box center [190, 237] width 109 height 18
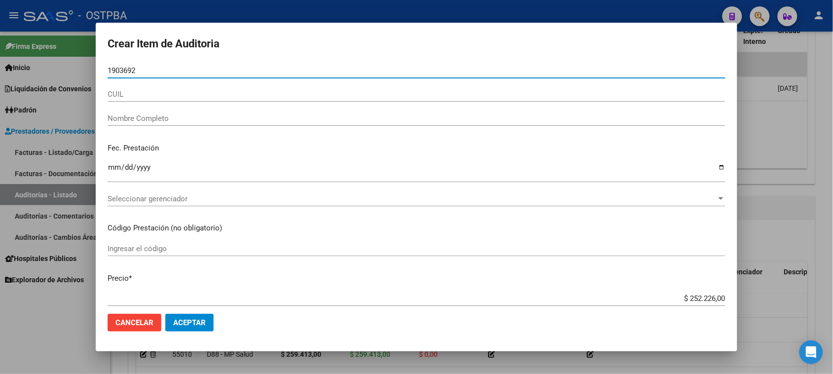
type input "19036925"
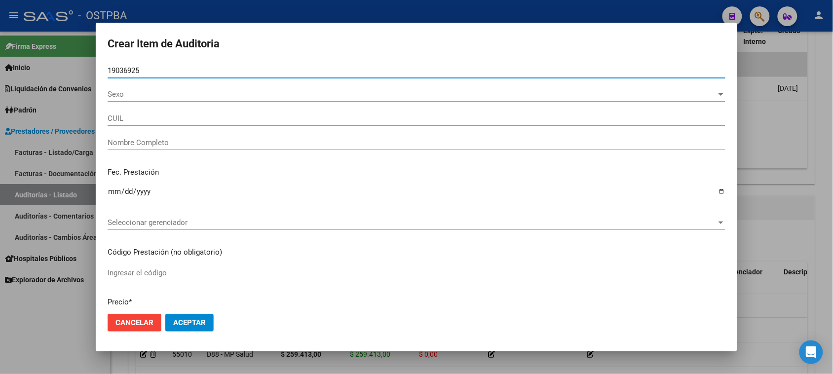
type input "27190369256"
type input "[PERSON_NAME] [PERSON_NAME] -"
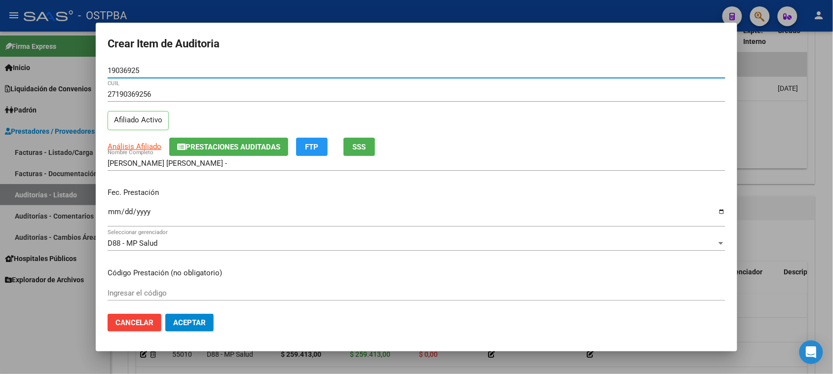
type input "19036925"
click at [117, 214] on input "Ingresar la fecha" at bounding box center [417, 216] width 618 height 16
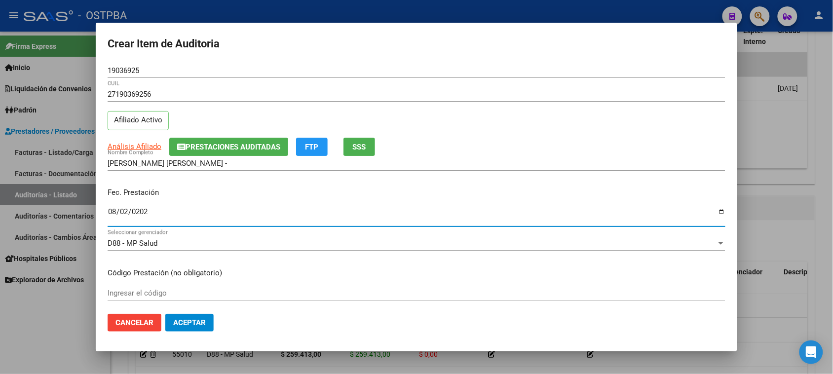
type input "[DATE]"
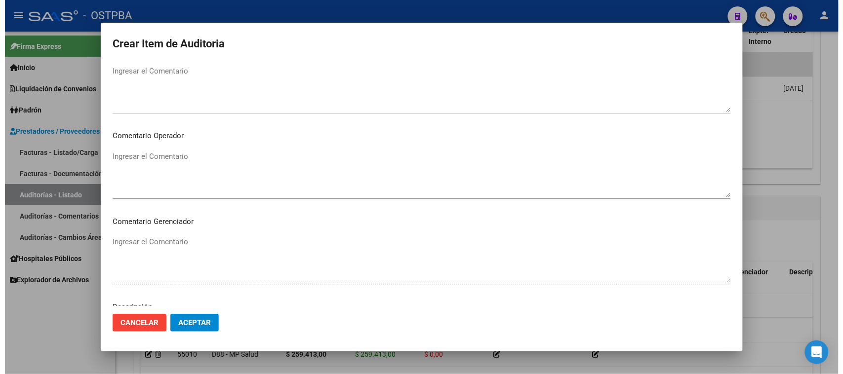
scroll to position [617, 0]
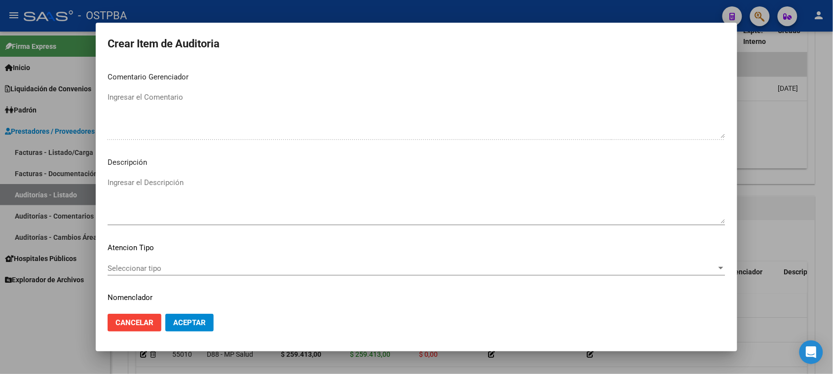
click at [124, 261] on div "Seleccionar tipo Seleccionar tipo" at bounding box center [417, 268] width 618 height 15
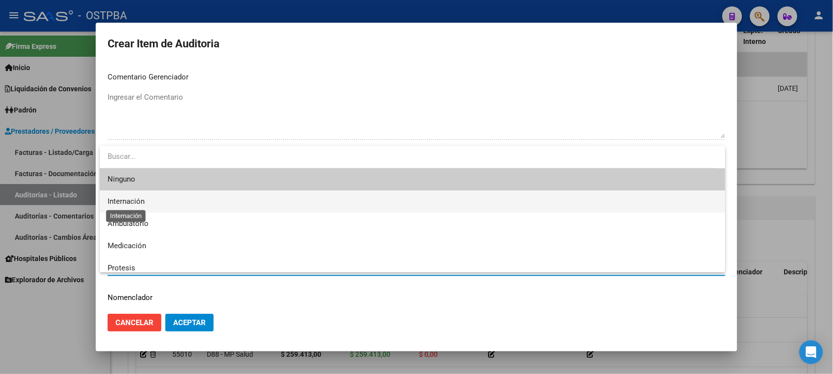
click at [136, 204] on span "Internación" at bounding box center [126, 201] width 37 height 9
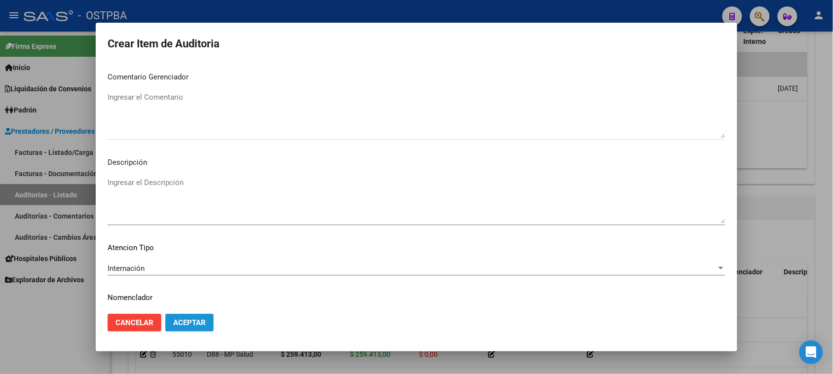
click at [183, 321] on span "Aceptar" at bounding box center [189, 322] width 33 height 9
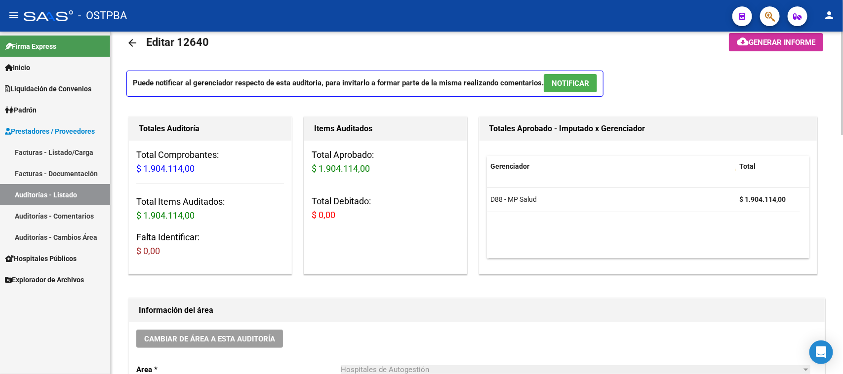
scroll to position [0, 0]
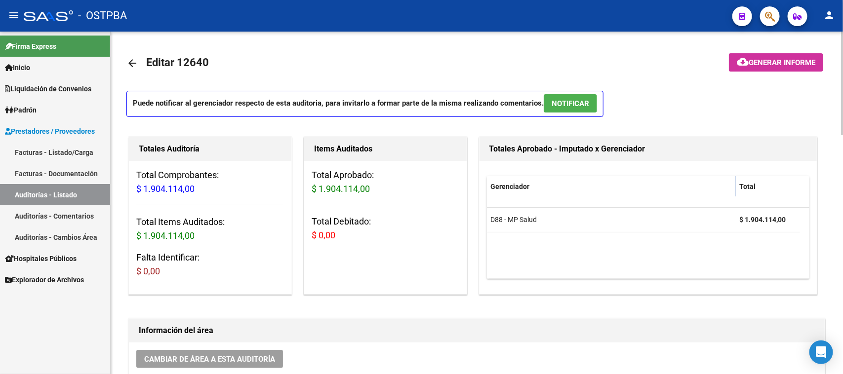
click at [752, 62] on span "Generar informe" at bounding box center [781, 62] width 67 height 9
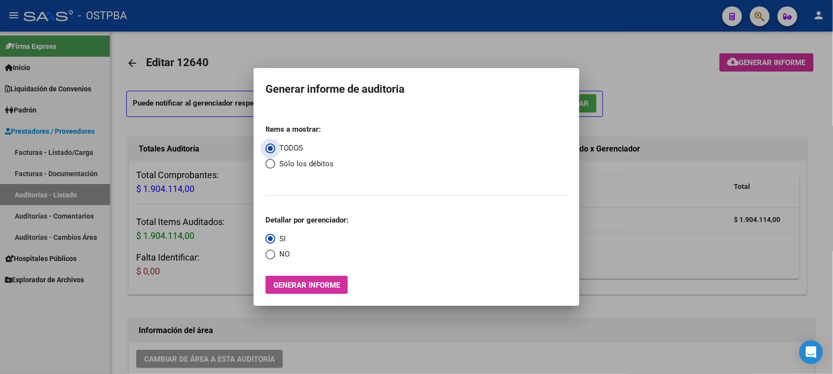
click at [735, 109] on div at bounding box center [416, 187] width 833 height 374
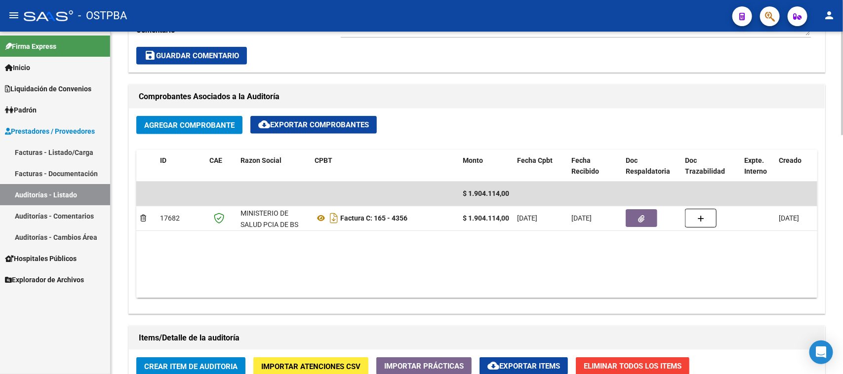
scroll to position [432, 0]
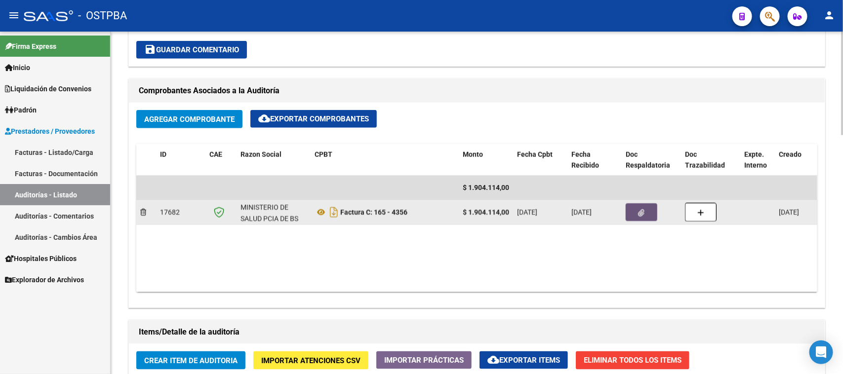
click at [635, 213] on button "button" at bounding box center [641, 212] width 32 height 18
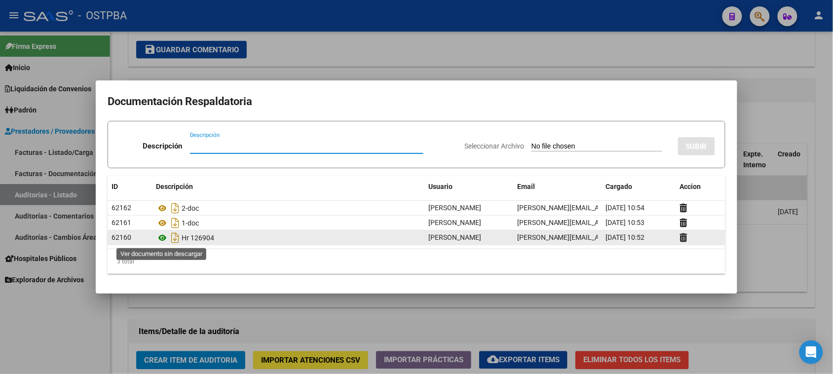
click at [163, 239] on icon at bounding box center [162, 238] width 13 height 12
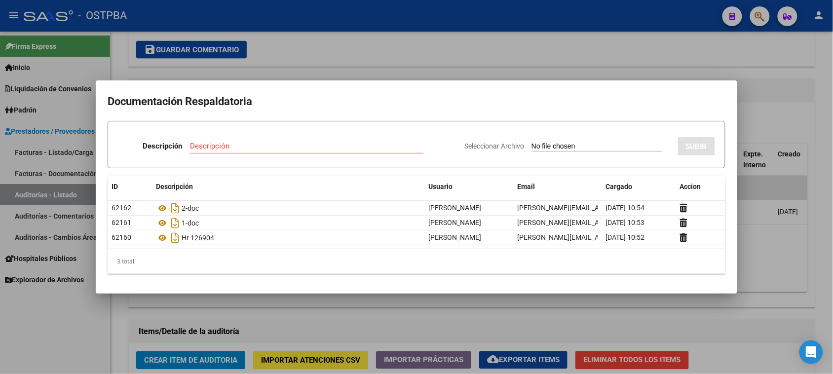
click at [333, 57] on div at bounding box center [416, 187] width 833 height 374
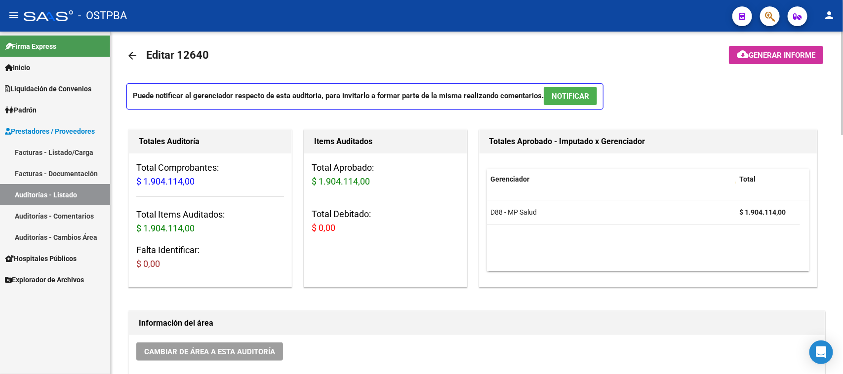
scroll to position [0, 0]
